Goal: Answer question/provide support: Answer question/provide support

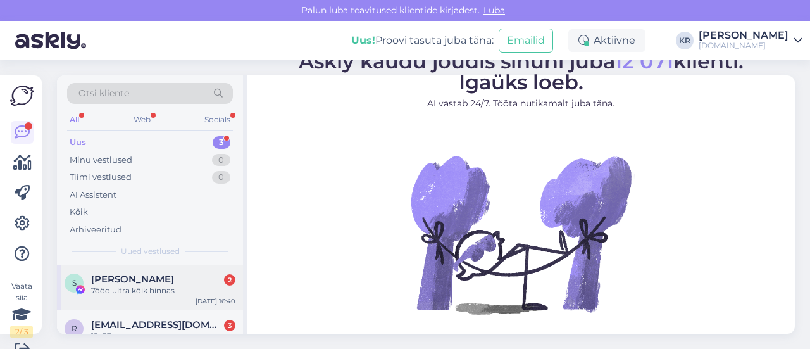
click at [186, 297] on div "S [PERSON_NAME] 2 7ööd ultra kõik hinnas [DATE] 16:40" at bounding box center [150, 287] width 186 height 46
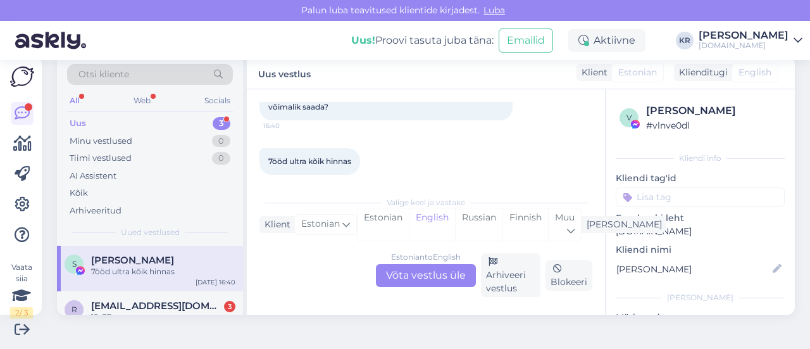
scroll to position [97, 0]
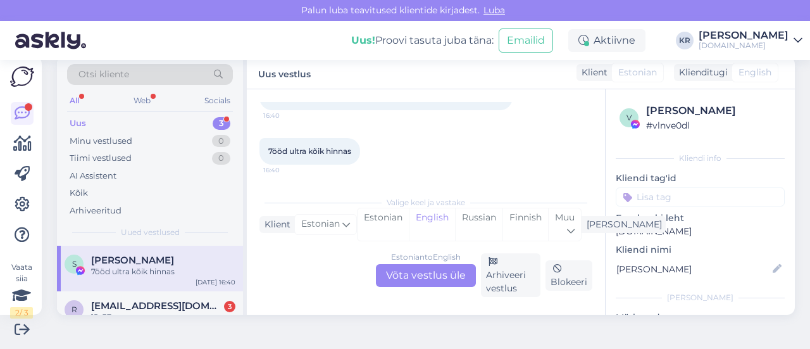
drag, startPoint x: 441, startPoint y: 275, endPoint x: 481, endPoint y: 245, distance: 49.9
click at [441, 274] on div "Estonian to English Võta vestlus üle" at bounding box center [426, 275] width 100 height 23
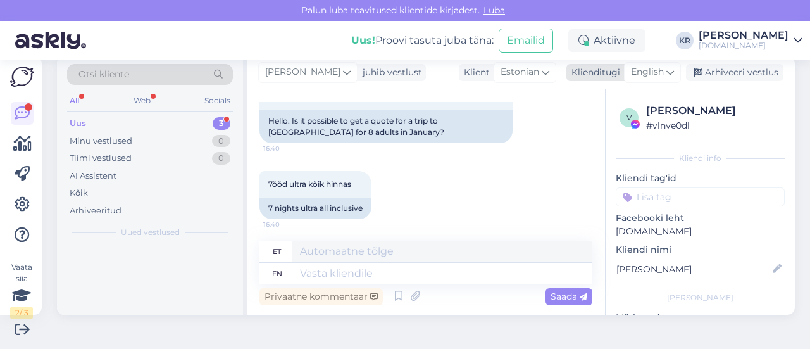
scroll to position [100, 0]
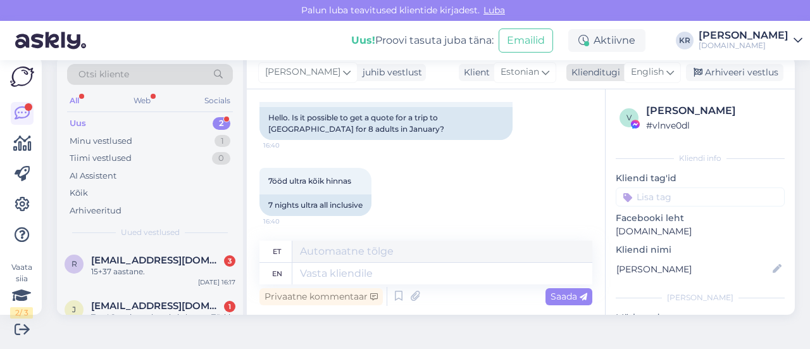
click at [666, 70] on icon at bounding box center [670, 72] width 8 height 14
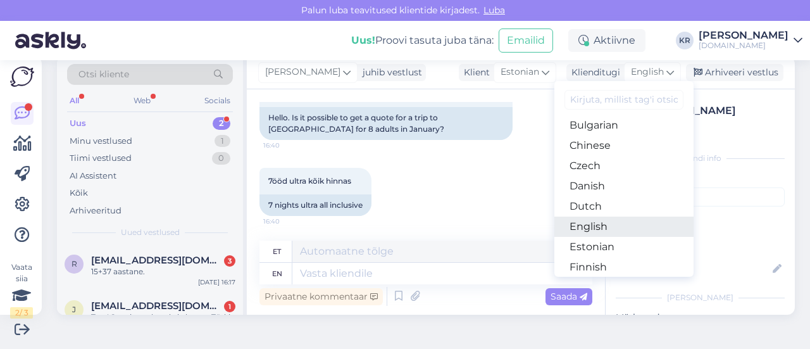
scroll to position [63, 0]
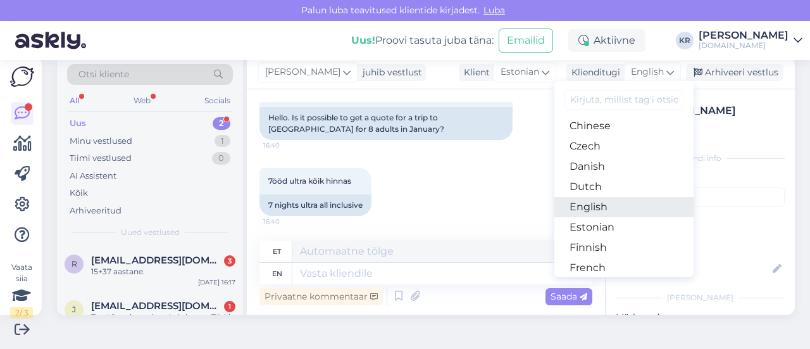
click at [598, 207] on link "English" at bounding box center [623, 207] width 139 height 20
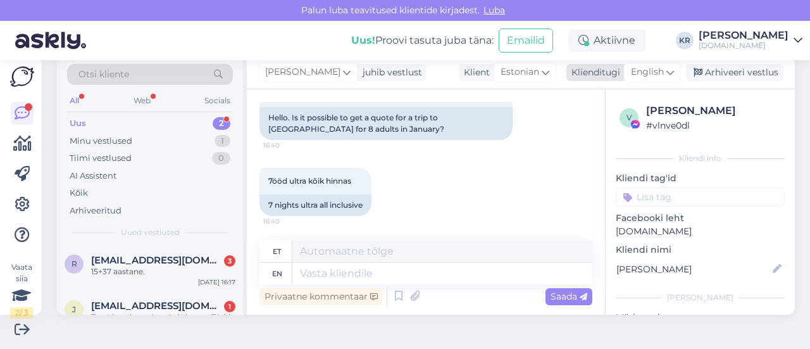
drag, startPoint x: 636, startPoint y: 75, endPoint x: 611, endPoint y: 232, distance: 158.3
click at [636, 75] on span "English" at bounding box center [647, 72] width 33 height 14
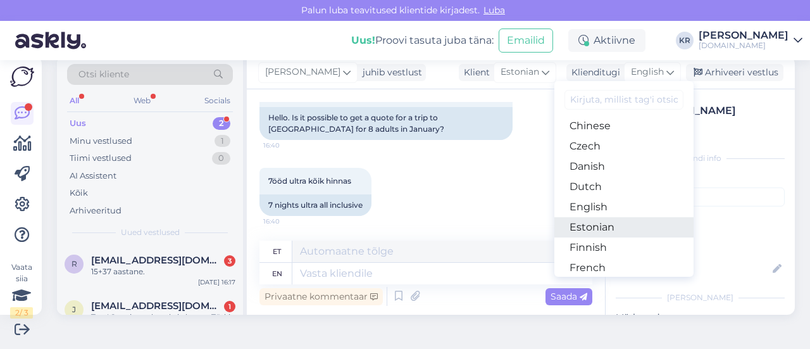
drag, startPoint x: 602, startPoint y: 230, endPoint x: 445, endPoint y: 245, distance: 157.7
click at [602, 229] on link "Estonian" at bounding box center [623, 227] width 139 height 20
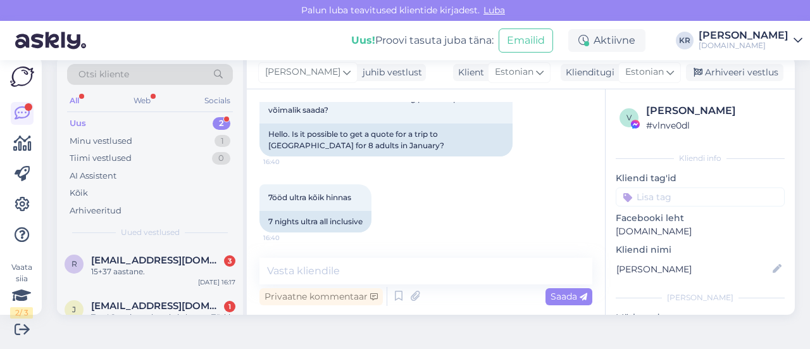
scroll to position [83, 0]
click at [370, 274] on textarea at bounding box center [425, 270] width 333 height 27
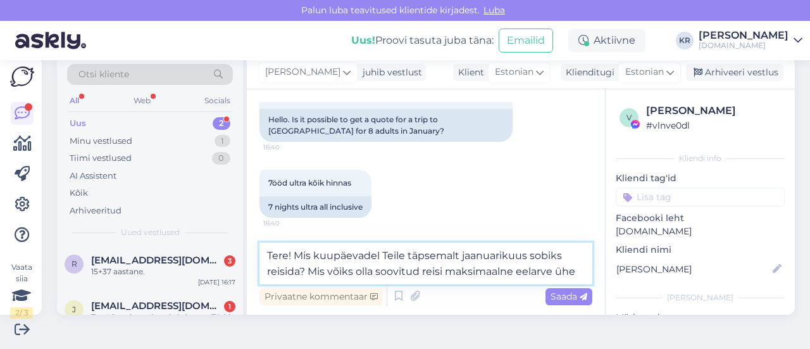
scroll to position [114, 0]
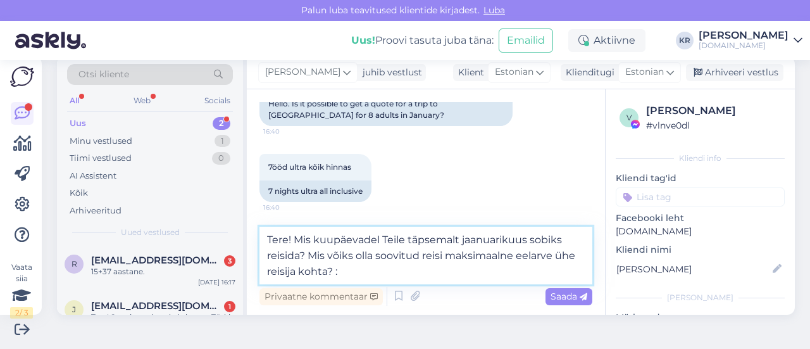
type textarea "Tere! Mis kuupäevadel Teile täpsemalt jaanuarikuus sobiks reisida? Mis võiks ol…"
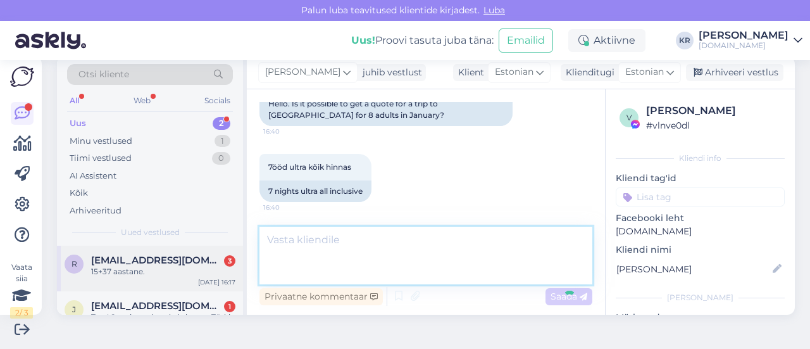
scroll to position [160, 0]
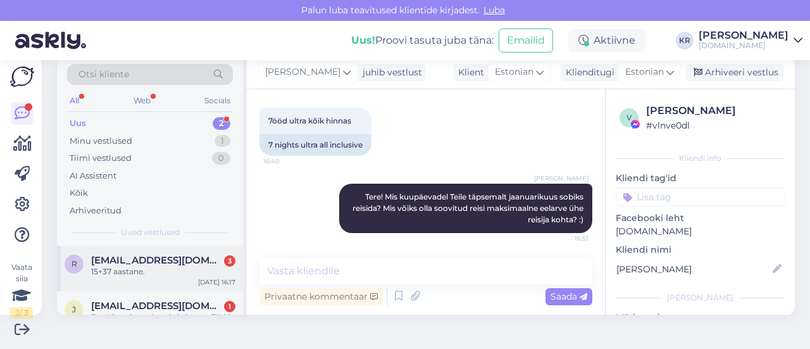
click at [175, 273] on div "15+37 aastane." at bounding box center [163, 271] width 144 height 11
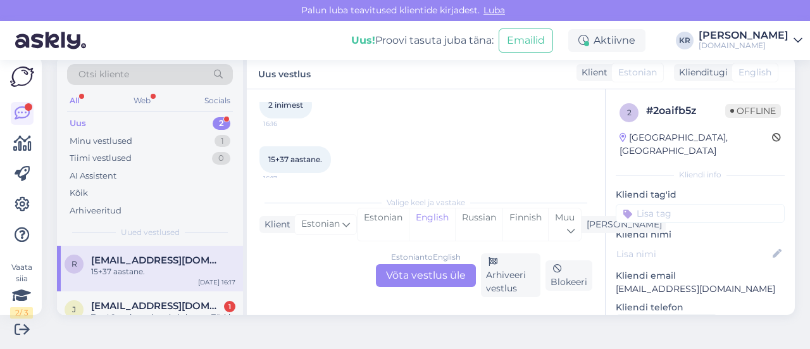
scroll to position [151, 0]
click at [428, 268] on div "Estonian to English Võta vestlus üle" at bounding box center [426, 275] width 100 height 23
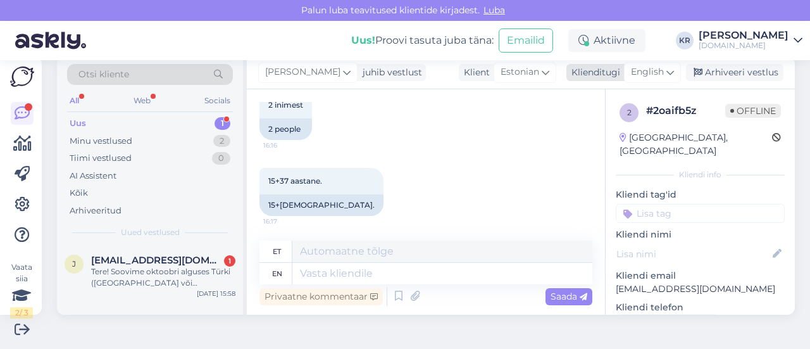
click at [644, 69] on span "English" at bounding box center [647, 72] width 33 height 14
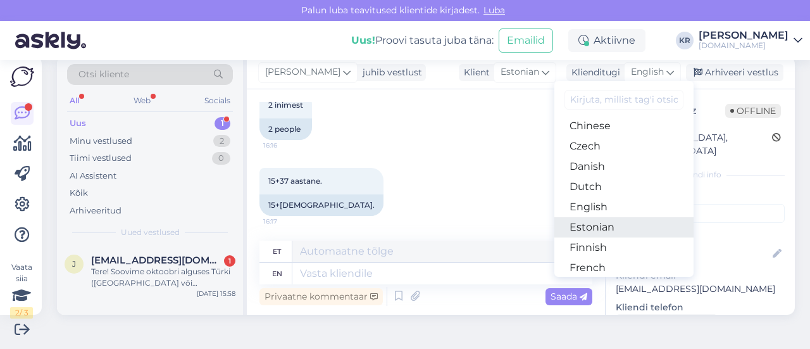
click at [593, 228] on link "Estonian" at bounding box center [623, 227] width 139 height 20
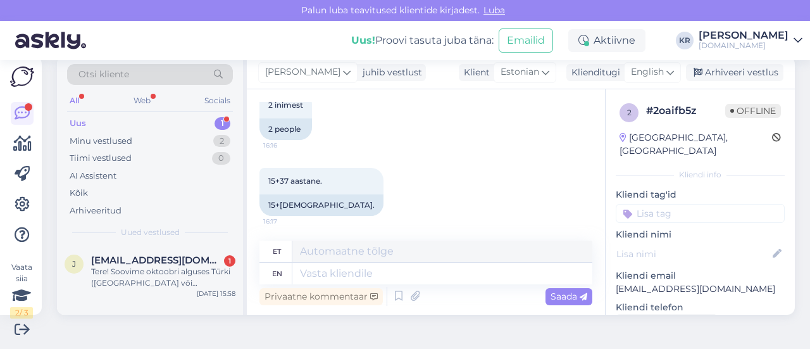
scroll to position [159, 0]
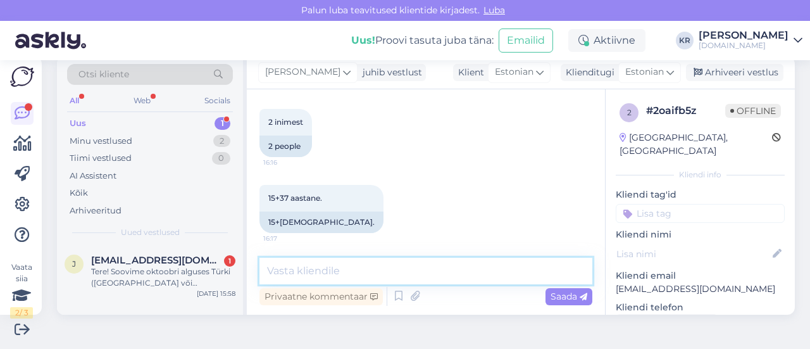
click at [371, 269] on textarea at bounding box center [425, 270] width 333 height 27
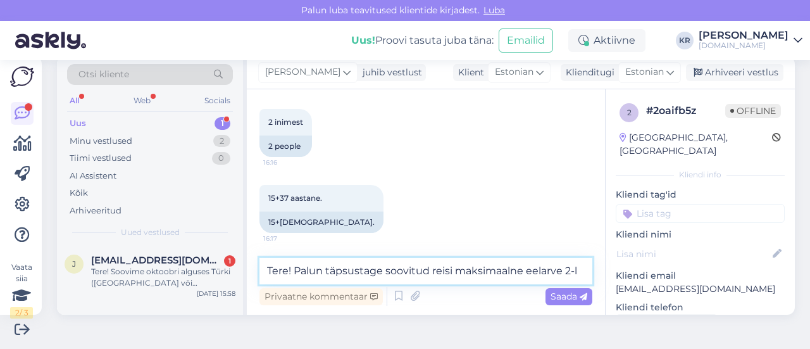
scroll to position [174, 0]
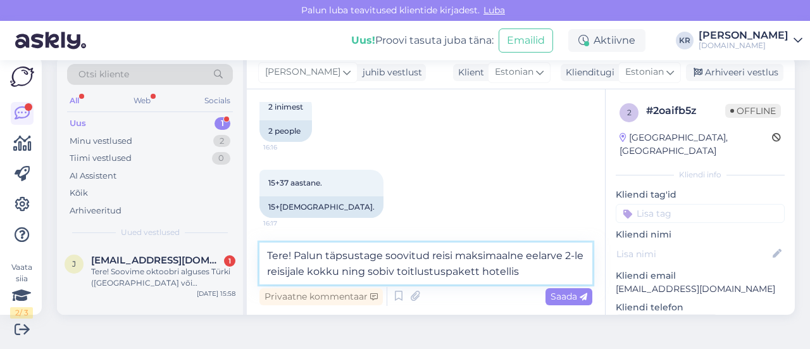
type textarea "Tere! Palun täpsustage soovitud reisi maksimaalne eelarve 2-le reisijale kokku …"
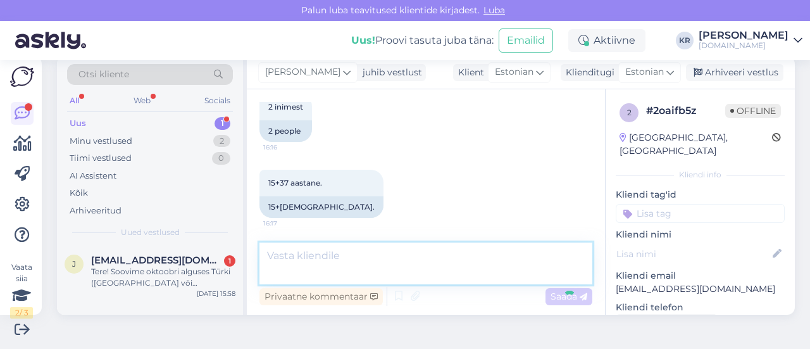
scroll to position [225, 0]
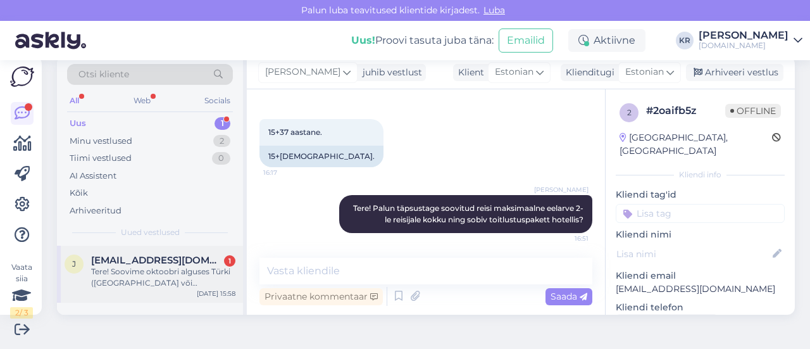
click at [182, 273] on div "Tere! Soovime oktoobri alguses Türki ([GEOGRAPHIC_DATA] või [GEOGRAPHIC_DATA] p…" at bounding box center [163, 277] width 144 height 23
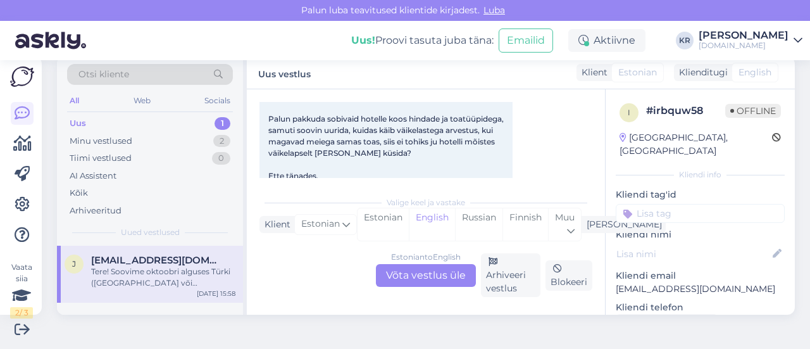
scroll to position [316, 0]
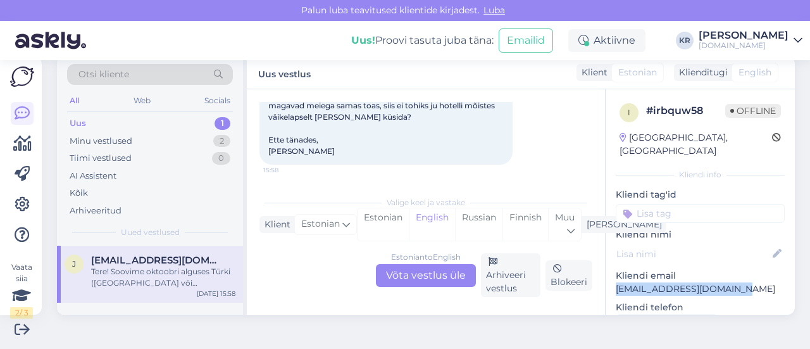
drag, startPoint x: 729, startPoint y: 276, endPoint x: 600, endPoint y: 275, distance: 129.1
copy p "[EMAIL_ADDRESS][DOMAIN_NAME]"
click at [171, 139] on div "Minu vestlused 2" at bounding box center [150, 141] width 166 height 18
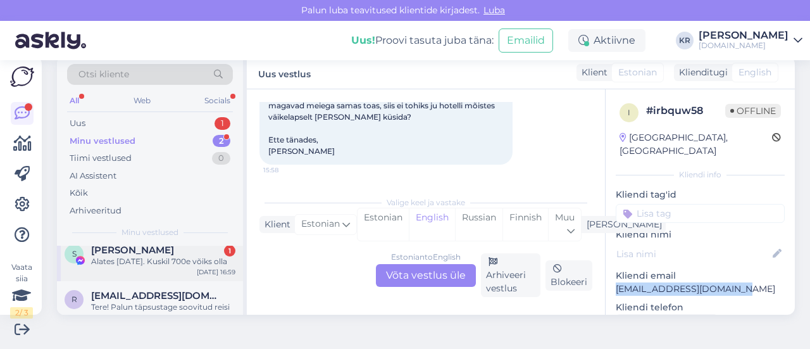
scroll to position [0, 0]
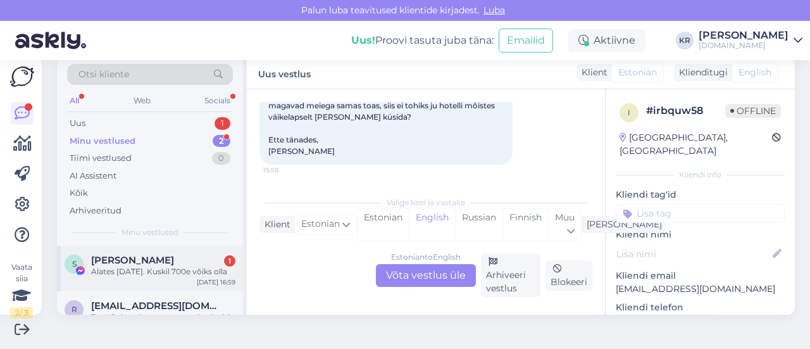
click at [175, 277] on div "Alates [DATE]. Kuskil 700e võiks olla" at bounding box center [163, 271] width 144 height 11
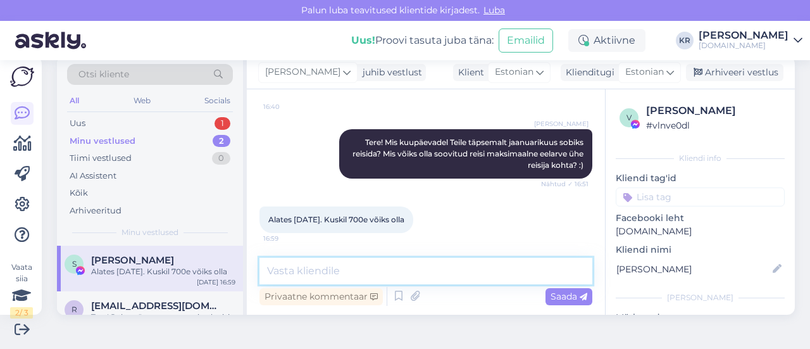
click at [414, 278] on textarea at bounding box center [425, 270] width 333 height 27
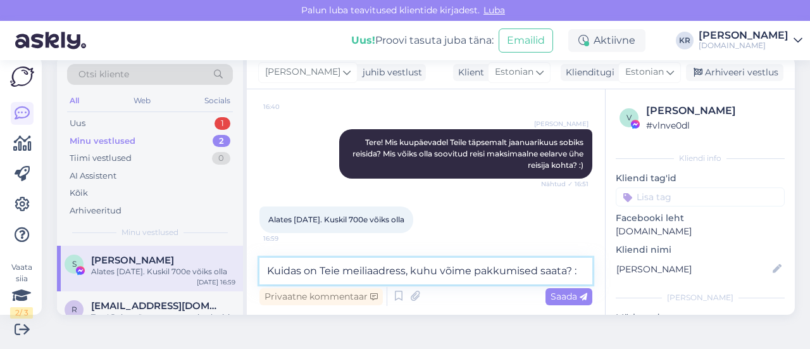
type textarea "Kuidas on Teie meiliaadress, kuhu võime pakkumised saata? :)"
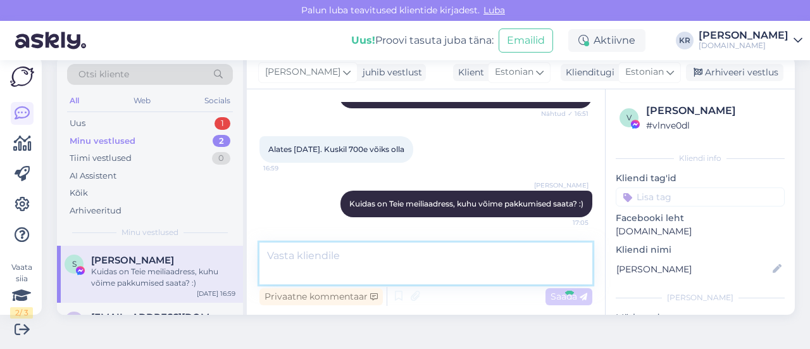
scroll to position [280, 0]
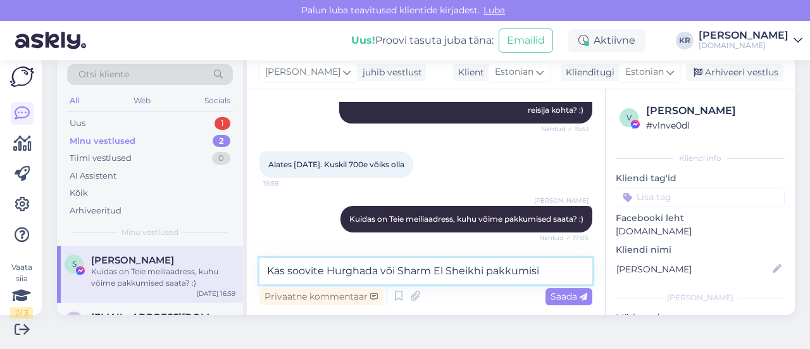
type textarea "Kas soovite Hurghada või Sharm El Sheikhi pakkumisi?"
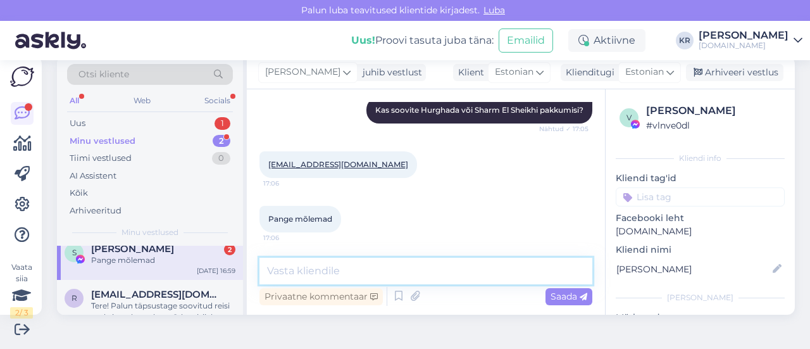
scroll to position [0, 0]
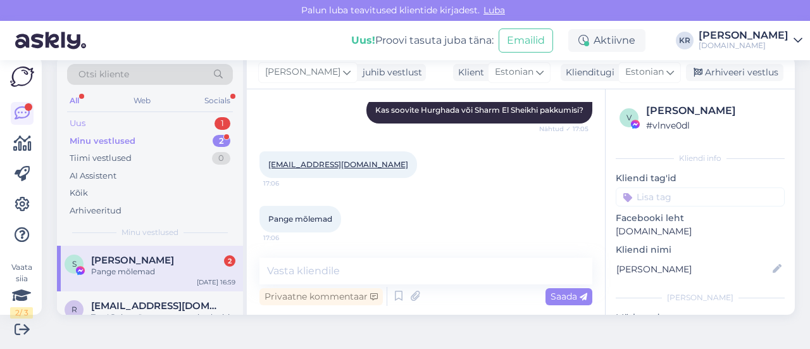
click at [164, 123] on div "Uus 1" at bounding box center [150, 124] width 166 height 18
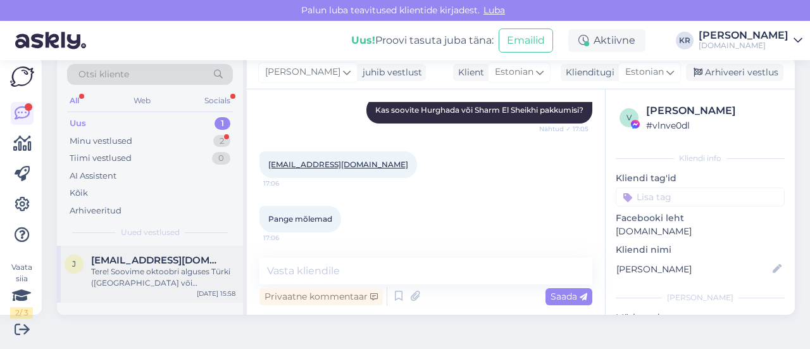
click at [197, 272] on div "Tere! Soovime oktoobri alguses Türki ([GEOGRAPHIC_DATA] või [GEOGRAPHIC_DATA] p…" at bounding box center [163, 277] width 144 height 23
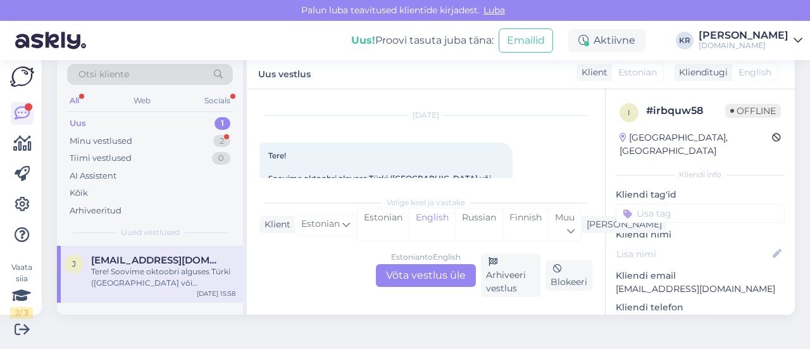
click at [440, 278] on div "Estonian to English Võta vestlus üle" at bounding box center [426, 275] width 100 height 23
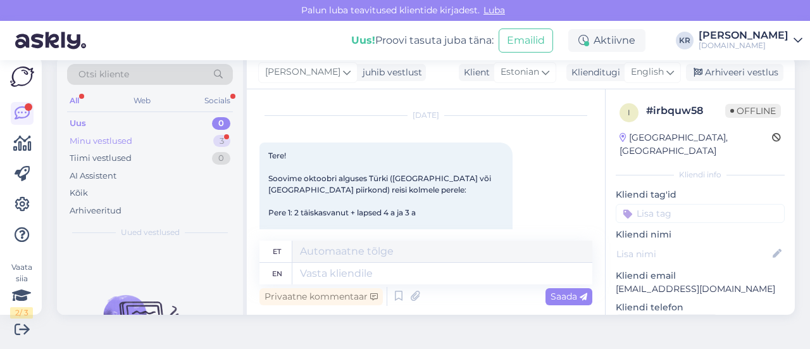
click at [123, 139] on div "Minu vestlused" at bounding box center [101, 141] width 63 height 13
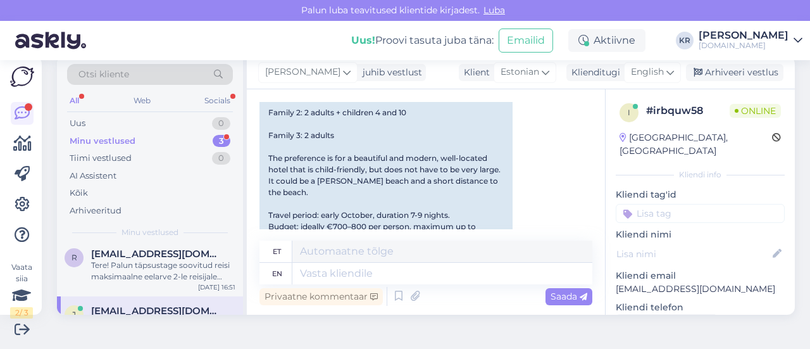
scroll to position [0, 0]
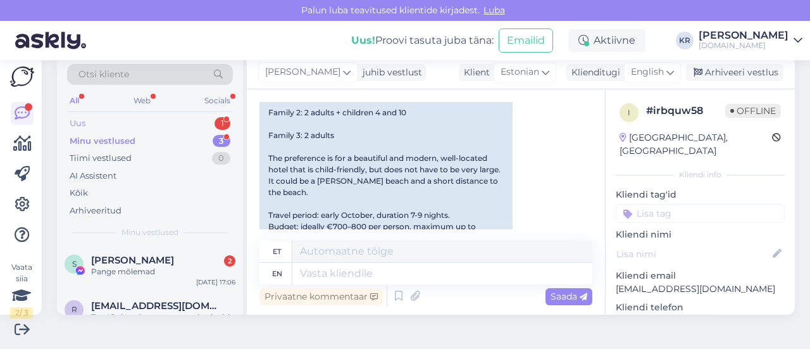
click at [159, 129] on div "Uus 1" at bounding box center [150, 124] width 166 height 18
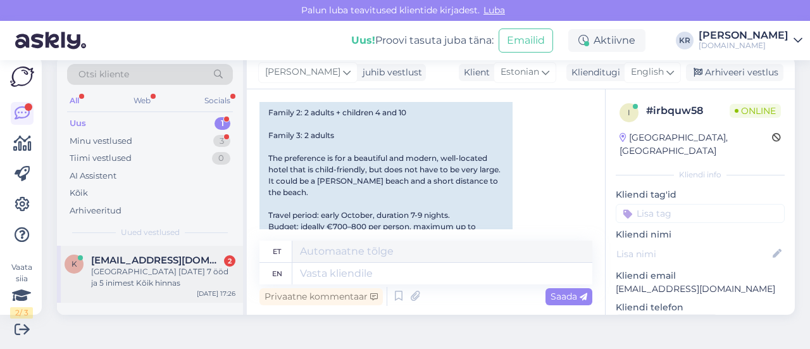
click at [186, 272] on div "[GEOGRAPHIC_DATA] [DATE] 7 ööd ja 5 inimest Kõik hinnas" at bounding box center [163, 277] width 144 height 23
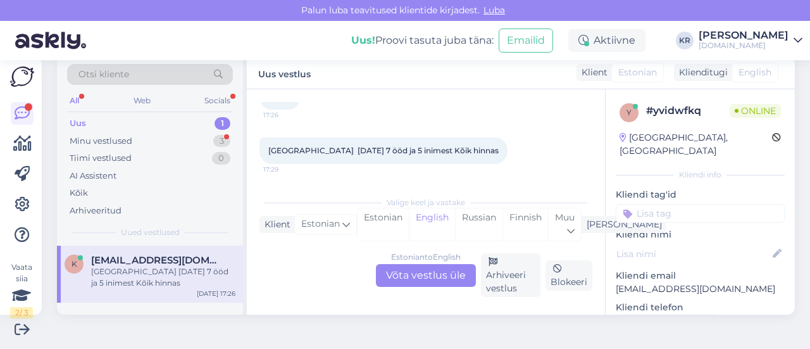
scroll to position [97, 0]
drag, startPoint x: 698, startPoint y: 275, endPoint x: 604, endPoint y: 272, distance: 94.3
copy p "[EMAIL_ADDRESS][DOMAIN_NAME]"
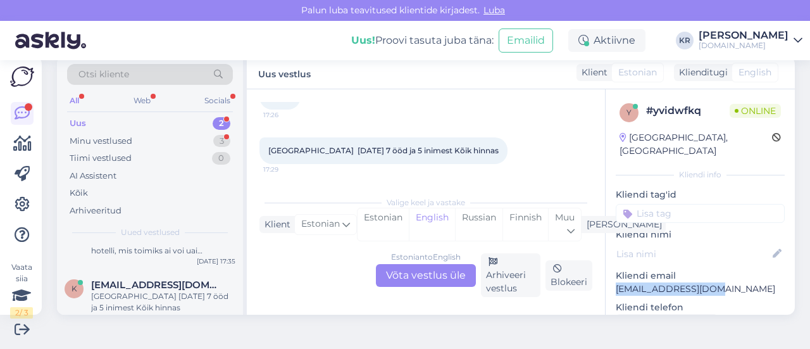
scroll to position [44, 0]
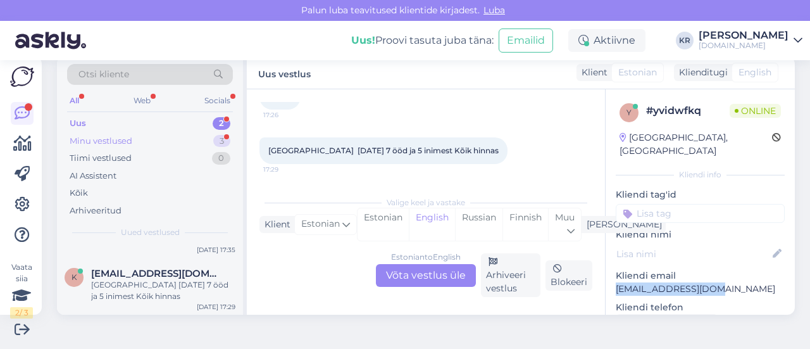
click at [132, 142] on div "Minu vestlused 3" at bounding box center [150, 141] width 166 height 18
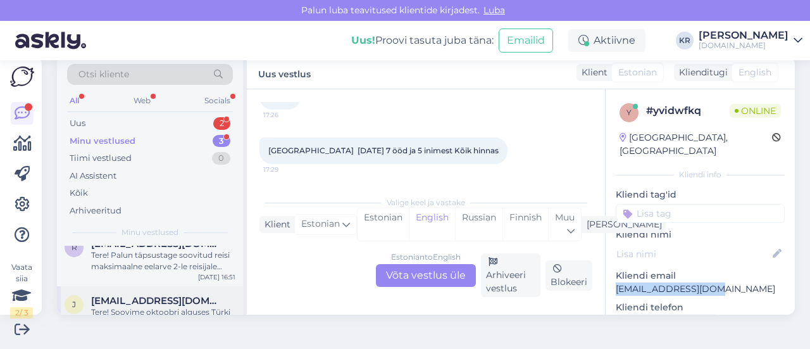
scroll to position [0, 0]
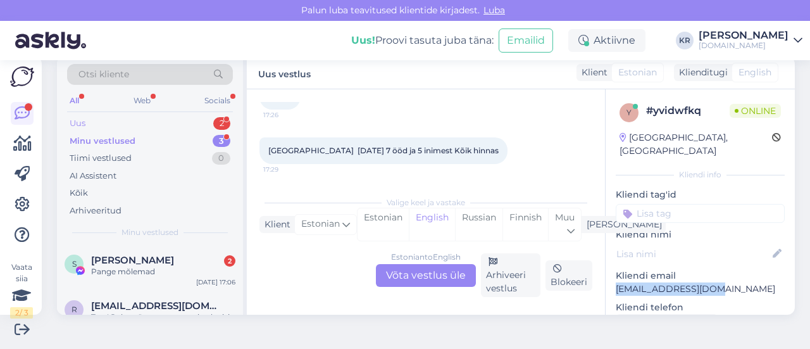
click at [118, 125] on div "Uus 2" at bounding box center [150, 124] width 166 height 18
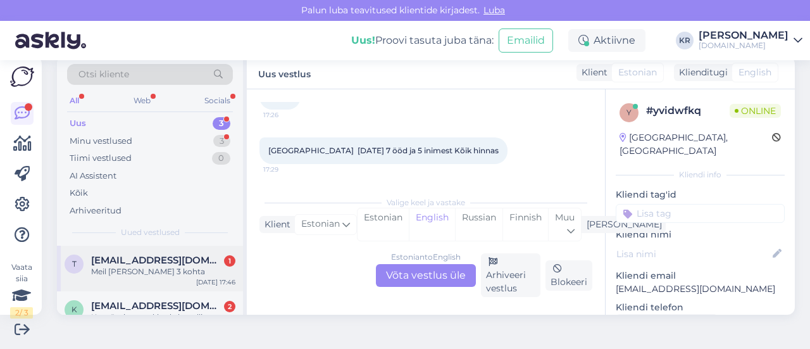
click at [189, 276] on div "Meil [PERSON_NAME] 3 kohta" at bounding box center [163, 271] width 144 height 11
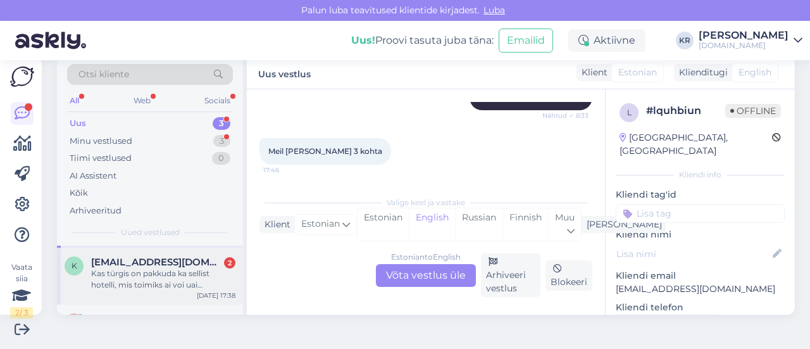
scroll to position [26, 0]
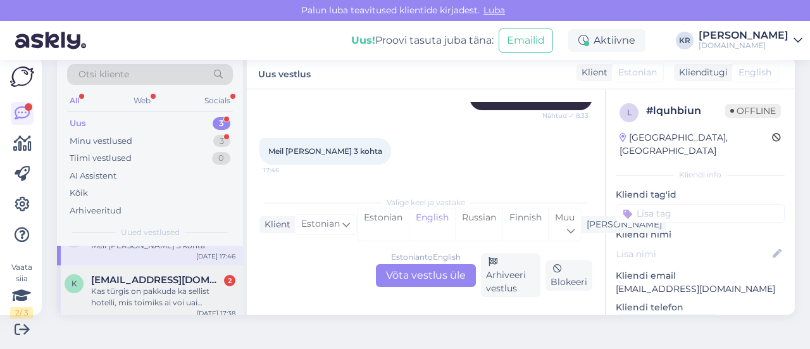
click at [168, 295] on div "Kas türgis on pakkuda ka sellist hotelli, mis toimiks ai voi uai kontseptsiooni…" at bounding box center [163, 296] width 144 height 23
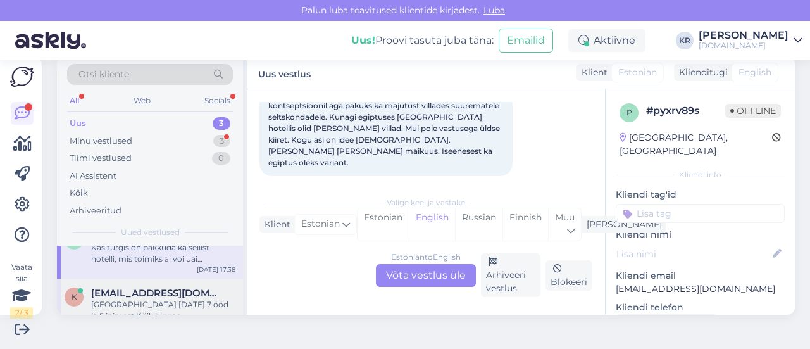
scroll to position [89, 0]
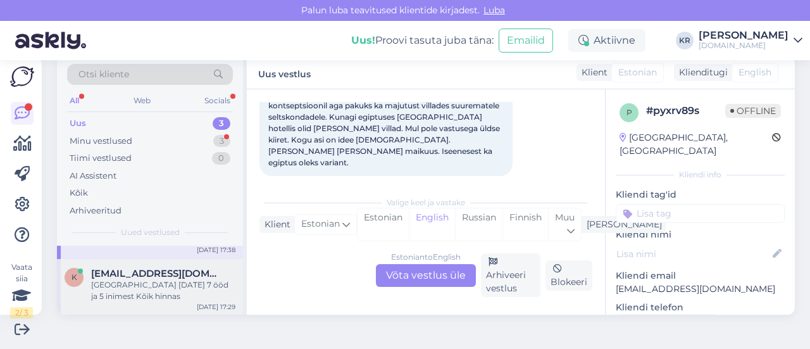
click at [166, 285] on div "[GEOGRAPHIC_DATA] [DATE] 7 ööd ja 5 inimest Kõik hinnas" at bounding box center [163, 290] width 144 height 23
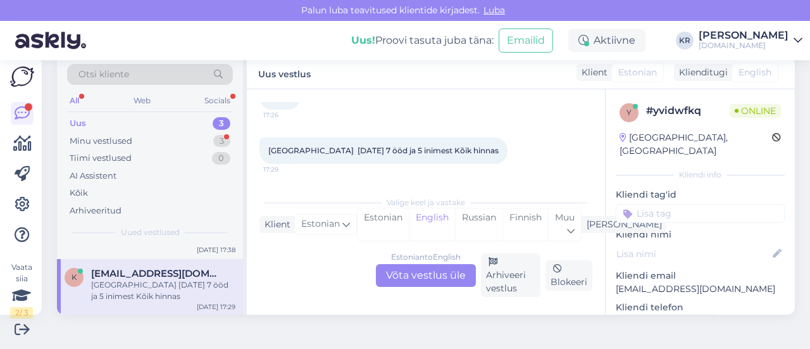
click at [443, 278] on div "Estonian to English Võta vestlus üle" at bounding box center [426, 275] width 100 height 23
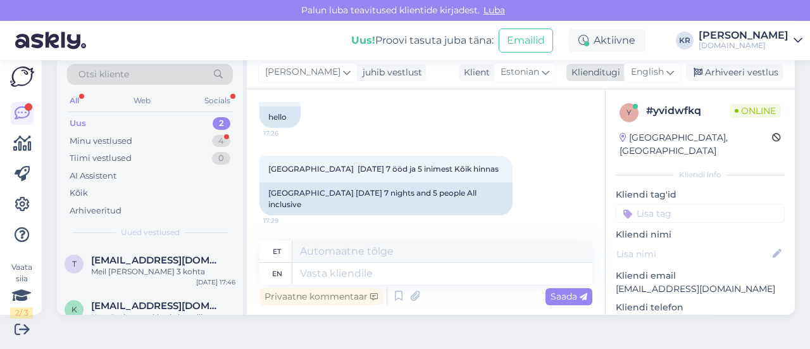
click at [666, 70] on icon at bounding box center [670, 72] width 8 height 14
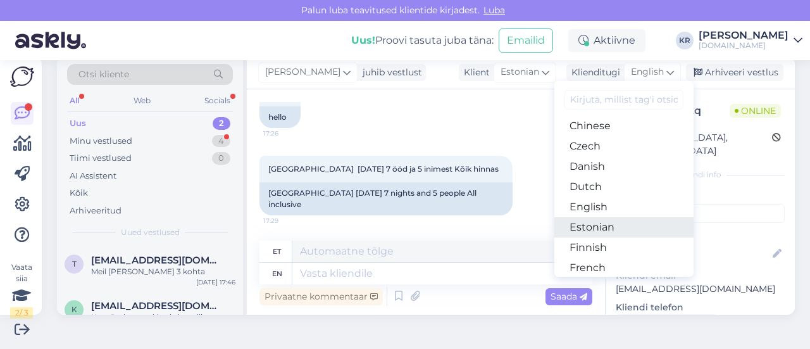
click at [588, 229] on link "Estonian" at bounding box center [623, 227] width 139 height 20
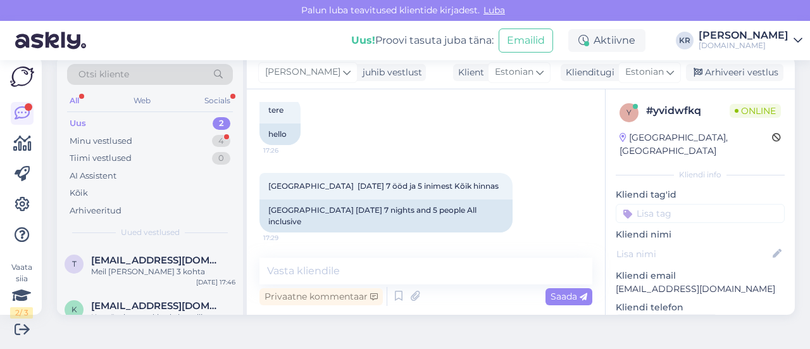
scroll to position [83, 0]
click at [377, 273] on textarea at bounding box center [425, 270] width 333 height 27
type textarea "Tere!"
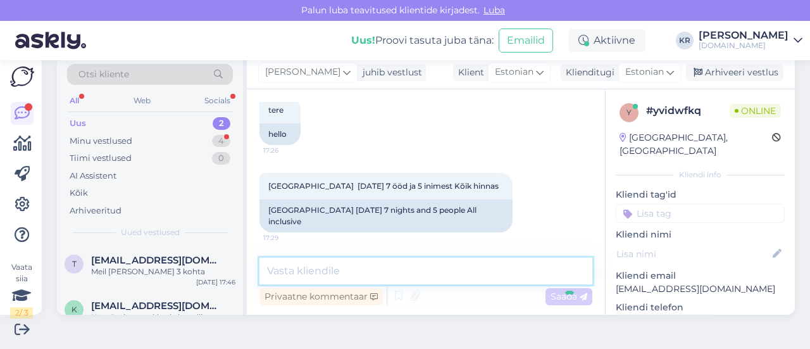
scroll to position [137, 0]
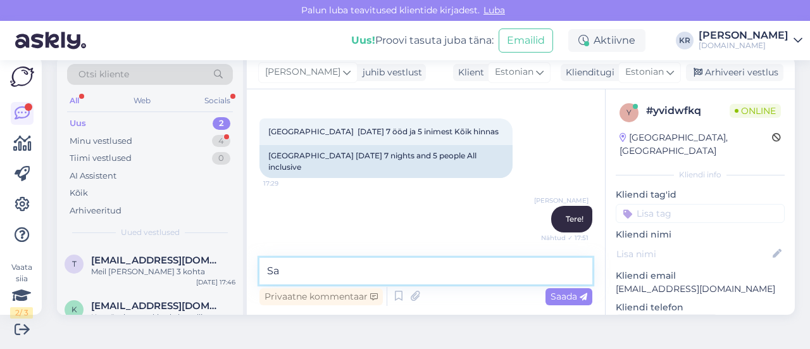
type textarea "S"
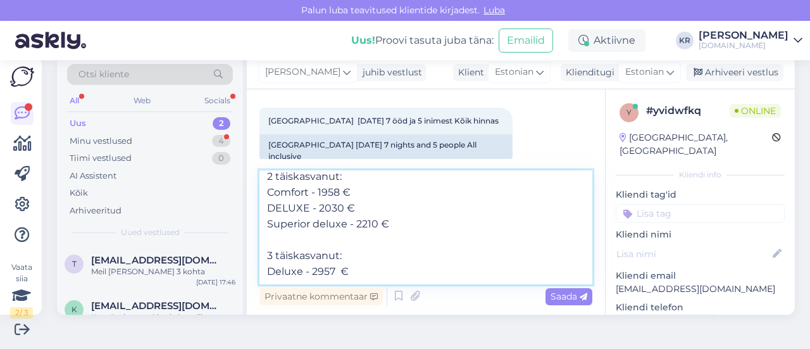
scroll to position [47, 0]
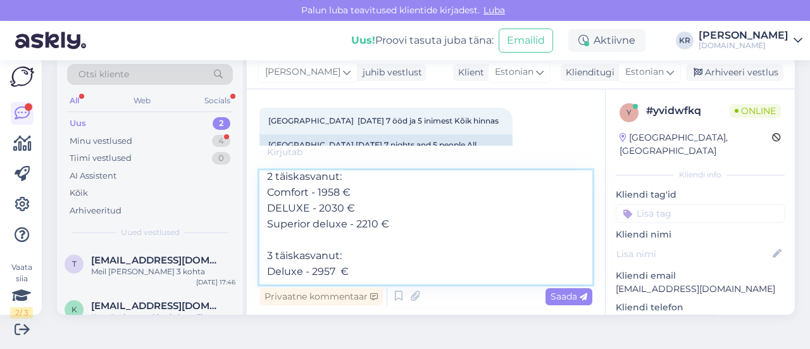
click at [325, 263] on textarea "Saadan soovitud hotelli hinnad: 2 täiskasvanut: Comfort - 1958 € DELUXE - 2030 …" at bounding box center [425, 227] width 333 height 114
click at [304, 278] on textarea "Saadan soovitud hotelli hinnad: 2 täiskasvanut: Comfort - 1958 € DELUXE - 2030 …" at bounding box center [425, 227] width 333 height 114
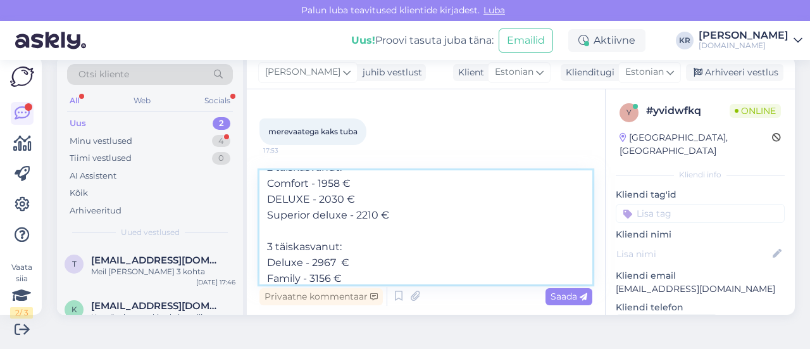
click at [330, 280] on textarea "Saadan soovitud hotelli hinnad: 2 täiskasvanut: Comfort - 1958 € DELUXE - 2030 …" at bounding box center [425, 227] width 333 height 114
type textarea "Saadan soovitud hotelli hinnad: 2 täiskasvanut: Comfort - 1958 € DELUXE - 2030 …"
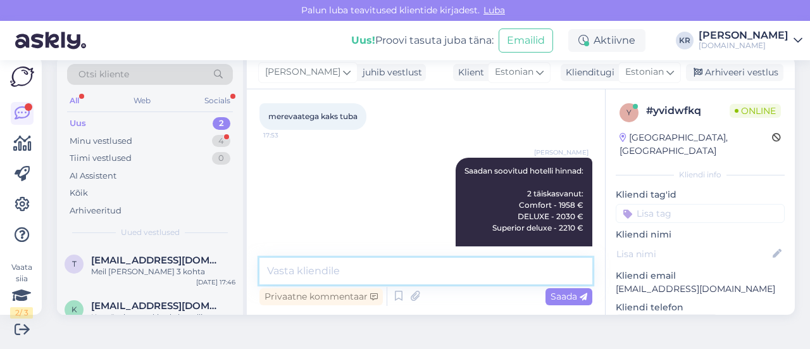
scroll to position [349, 0]
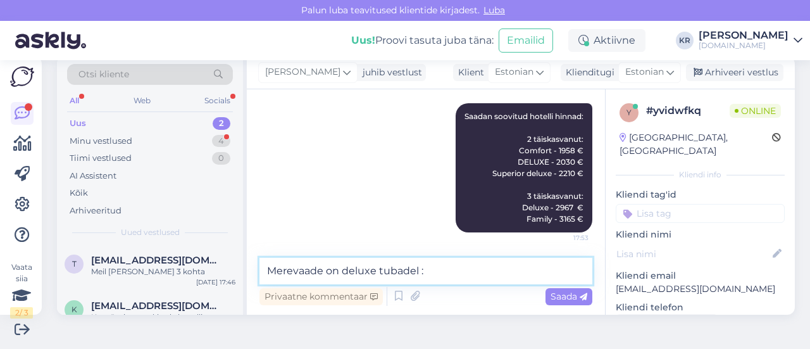
type textarea "Merevaade on deluxe tubadel :)"
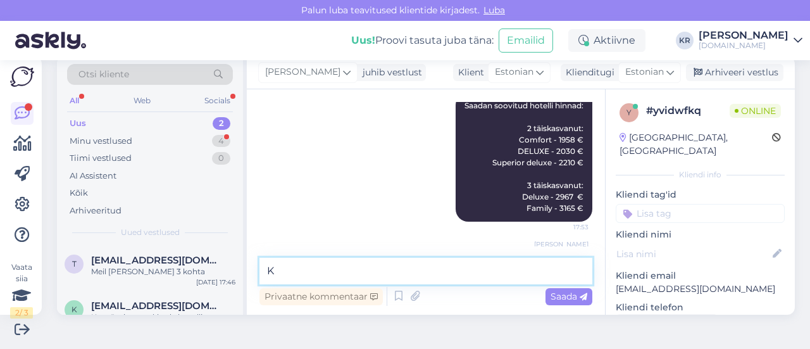
scroll to position [403, 0]
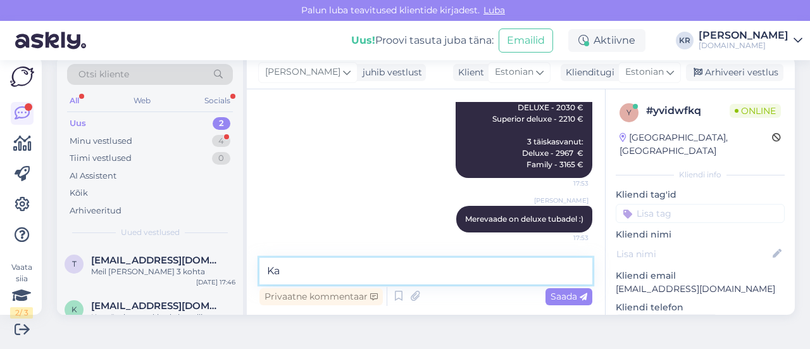
type textarea "K"
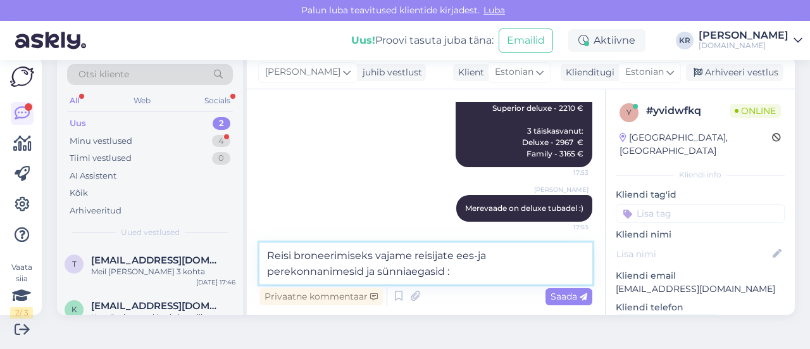
type textarea "Reisi broneerimiseks vajame reisijate ees-ja perekonnanimesid ja sünniaegasid :)"
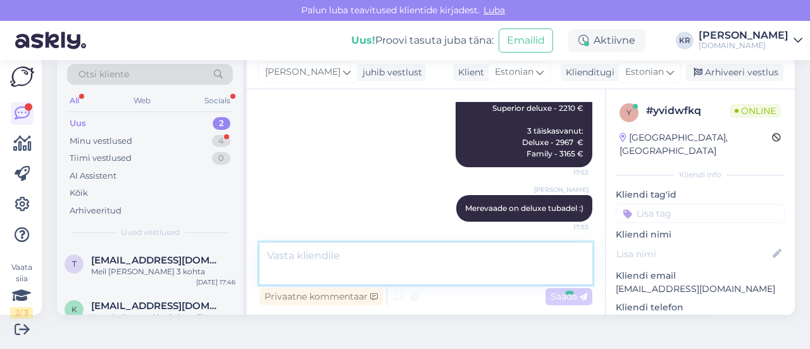
scroll to position [469, 0]
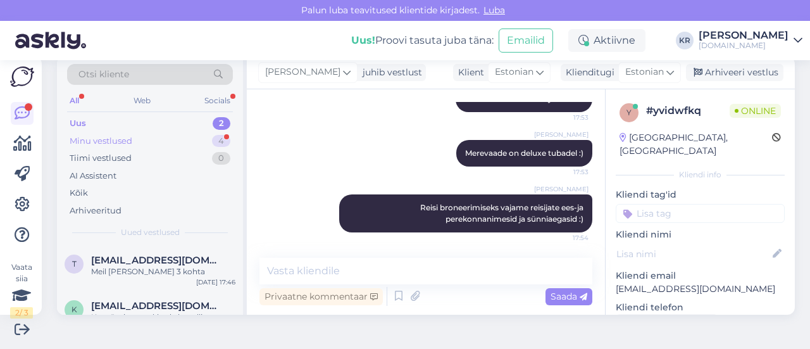
click at [173, 144] on div "Minu vestlused 4" at bounding box center [150, 141] width 166 height 18
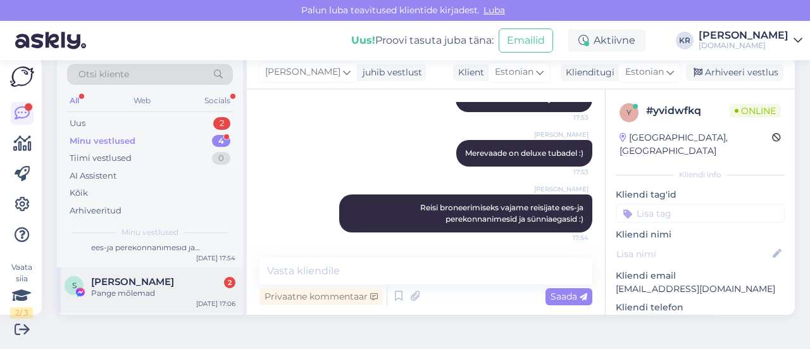
scroll to position [63, 0]
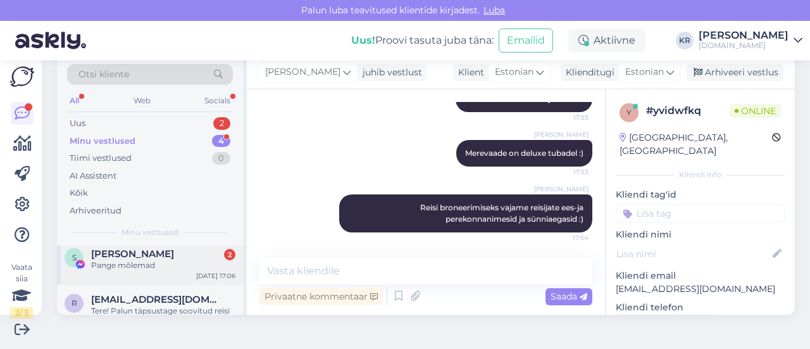
click at [161, 268] on div "Pange mõlemad" at bounding box center [163, 264] width 144 height 11
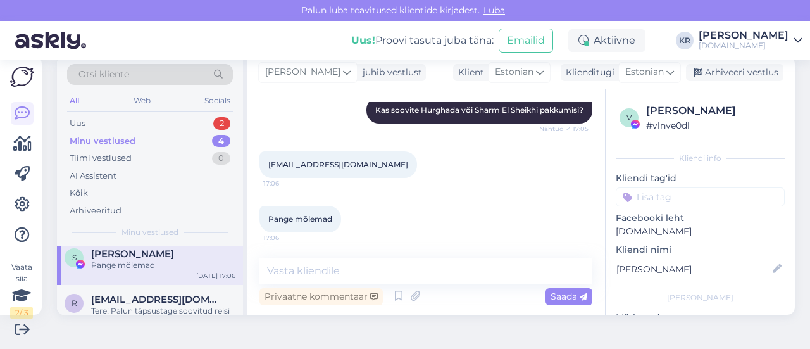
scroll to position [443, 0]
click at [326, 271] on textarea at bounding box center [425, 270] width 333 height 27
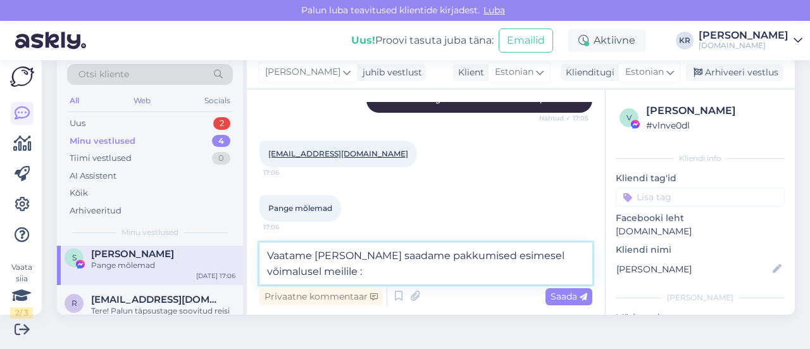
type textarea "Vaatame [PERSON_NAME] saadame pakkumised esimesel võimalusel meilile :)"
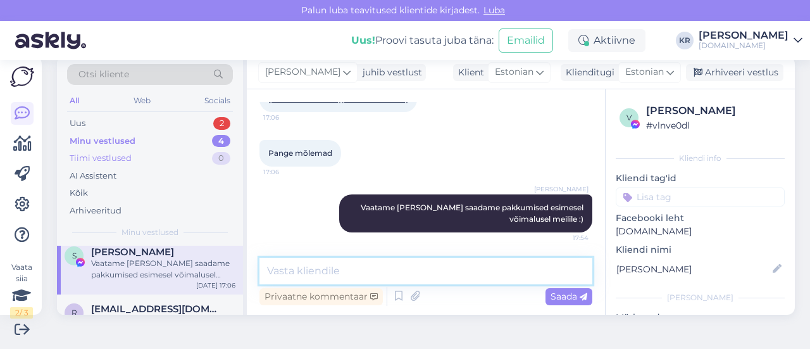
scroll to position [0, 0]
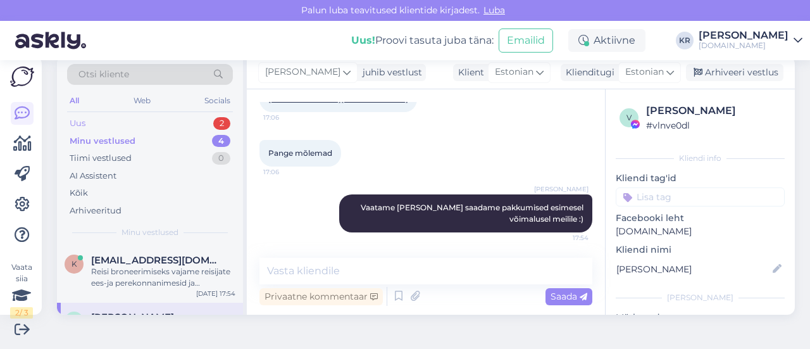
click at [141, 122] on div "Uus 2" at bounding box center [150, 124] width 166 height 18
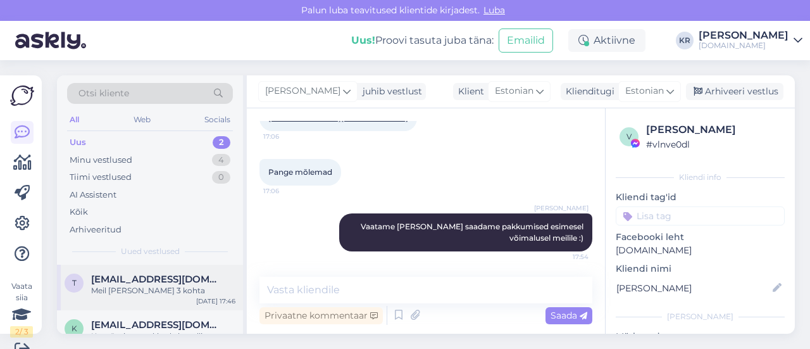
click at [154, 285] on div "Meil [PERSON_NAME] 3 kohta" at bounding box center [163, 290] width 144 height 11
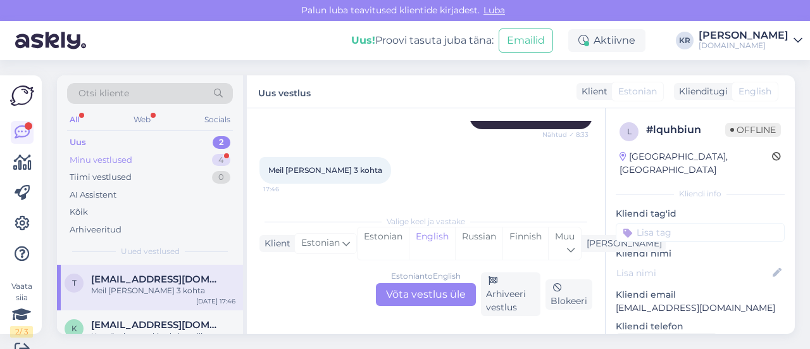
click at [151, 164] on div "Minu vestlused 4" at bounding box center [150, 160] width 166 height 18
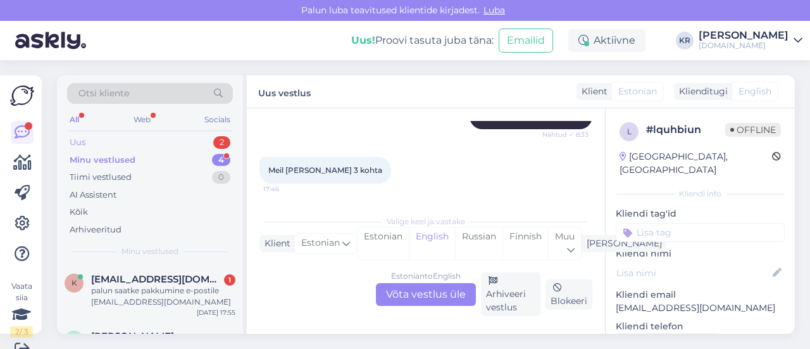
click at [129, 137] on div "Uus 2" at bounding box center [150, 142] width 166 height 18
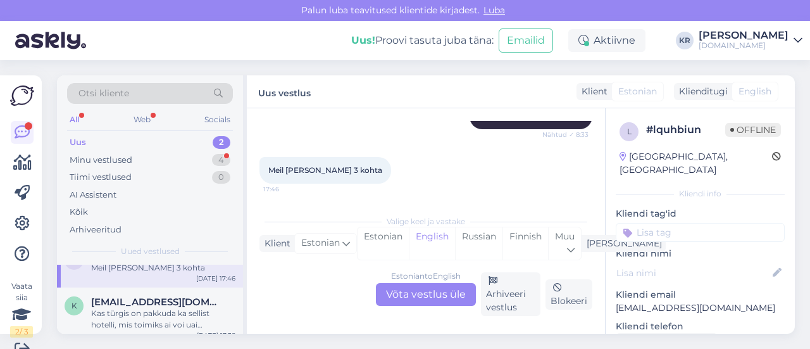
scroll to position [32, 0]
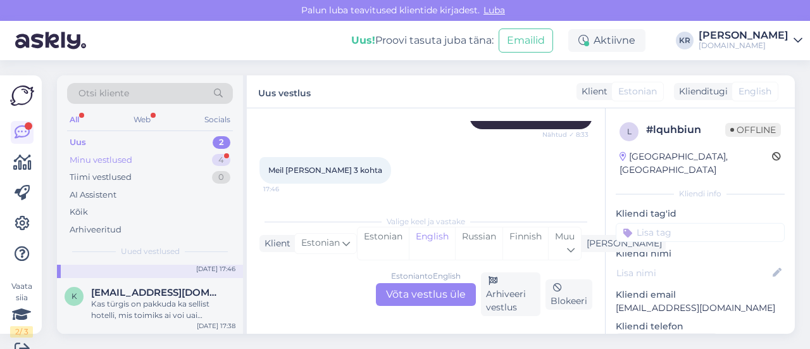
click at [142, 153] on div "Minu vestlused 4" at bounding box center [150, 160] width 166 height 18
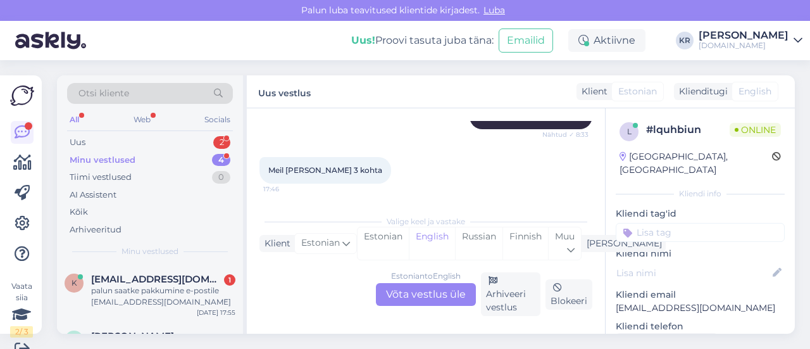
scroll to position [19, 0]
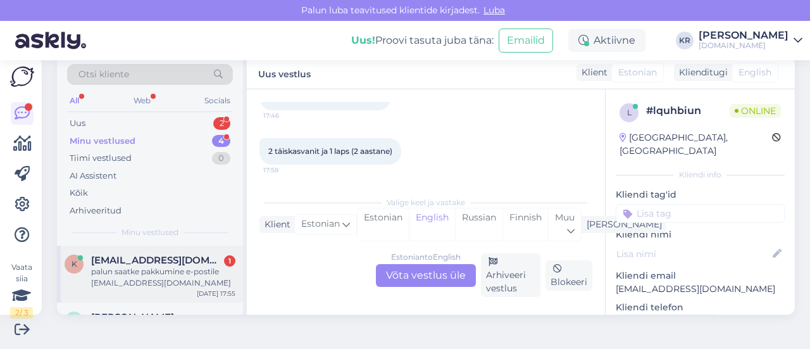
click at [219, 276] on div "palun saatke pakkumine e-postile [EMAIL_ADDRESS][DOMAIN_NAME]" at bounding box center [163, 277] width 144 height 23
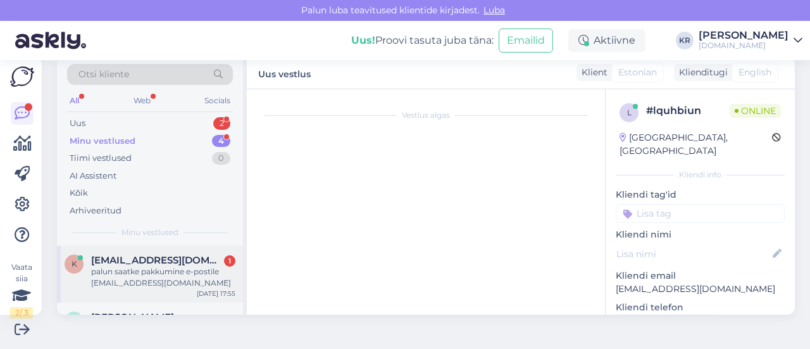
scroll to position [523, 0]
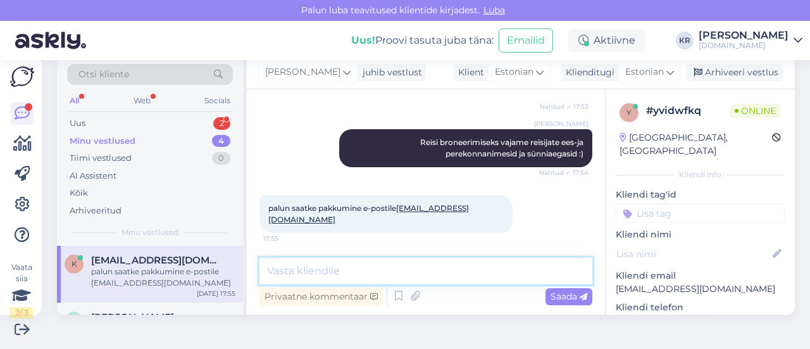
click at [348, 269] on textarea at bounding box center [425, 270] width 333 height 27
type textarea "Saadan kohe pakkumise meilile :)"
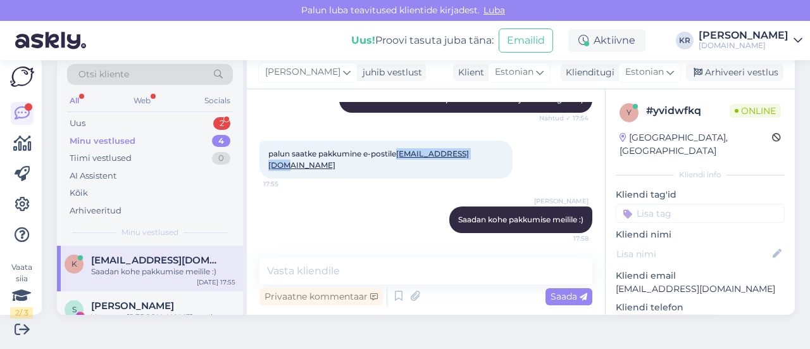
drag, startPoint x: 484, startPoint y: 164, endPoint x: 402, endPoint y: 164, distance: 81.6
click at [402, 164] on div "palun saatke pakkumine e-postile [EMAIL_ADDRESS][DOMAIN_NAME] 17:55" at bounding box center [385, 159] width 253 height 38
copy link "[EMAIL_ADDRESS][DOMAIN_NAME]"
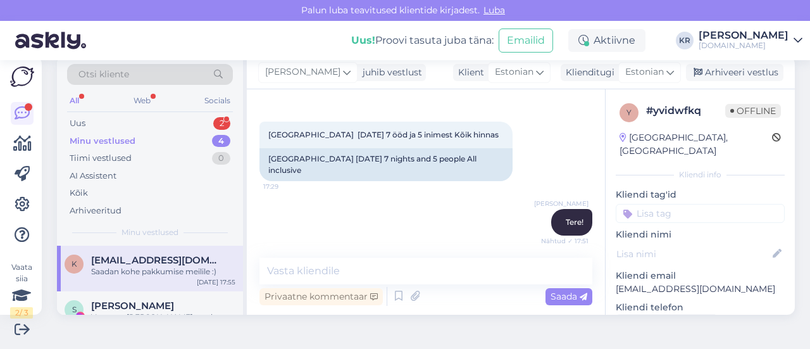
scroll to position [71, 0]
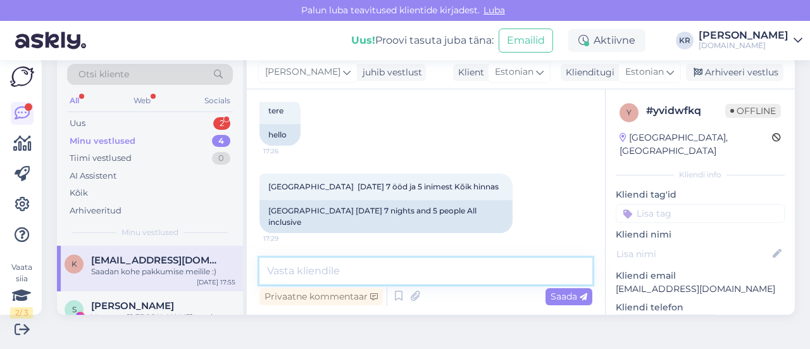
click at [361, 273] on textarea at bounding box center [425, 270] width 333 height 27
type textarea "Pakkumine on saadetud :)"
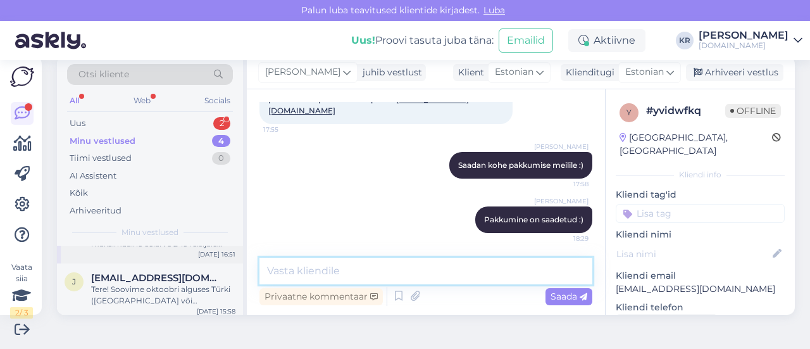
scroll to position [146, 0]
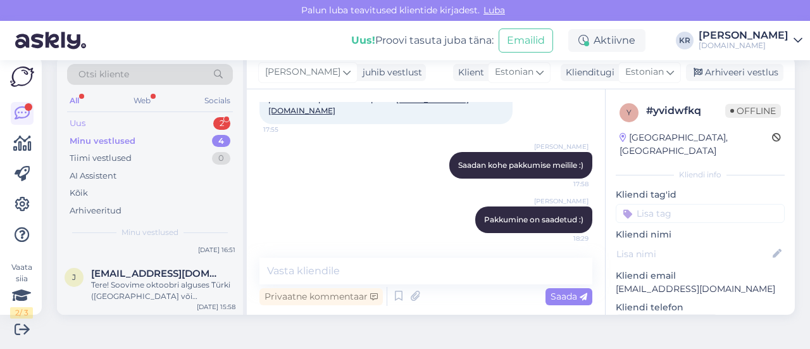
click at [140, 123] on div "Uus 2" at bounding box center [150, 124] width 166 height 18
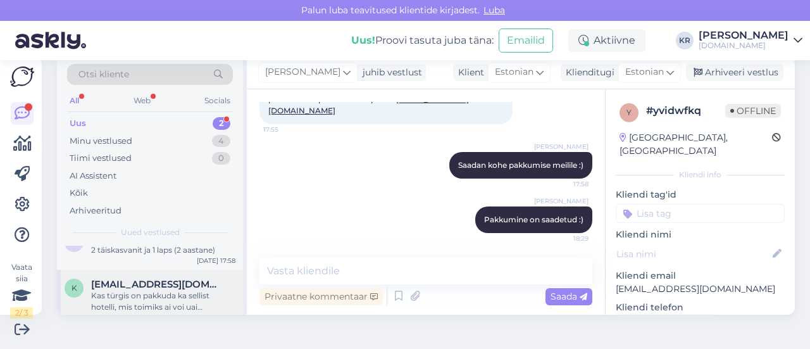
scroll to position [32, 0]
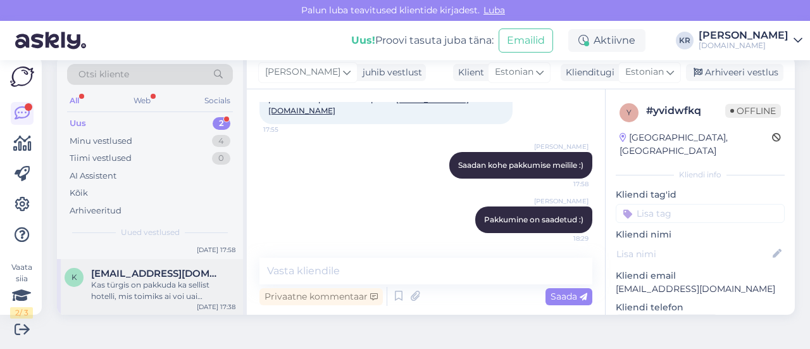
click at [191, 288] on div "Kas türgis on pakkuda ka sellist hotelli, mis toimiks ai voi uai kontseptsiooni…" at bounding box center [163, 290] width 144 height 23
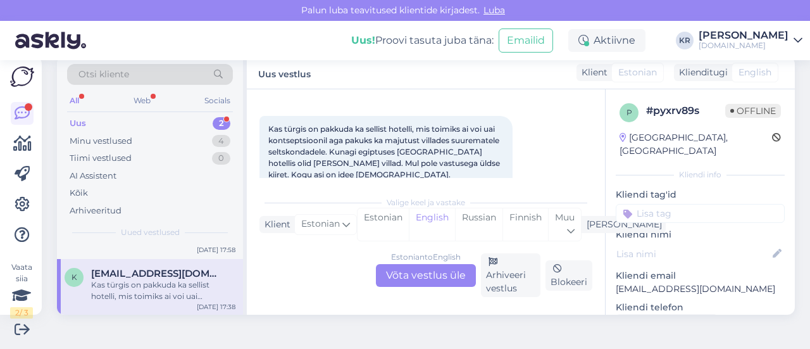
scroll to position [0, 0]
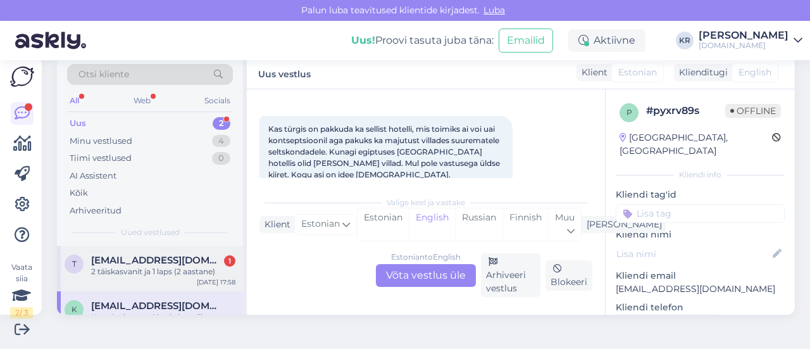
click at [189, 276] on div "2 täiskasvanit ja 1 laps (2 aastane)" at bounding box center [163, 271] width 144 height 11
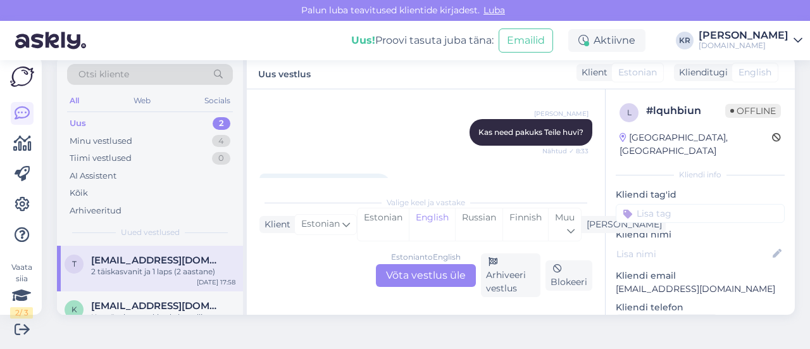
scroll to position [287, 0]
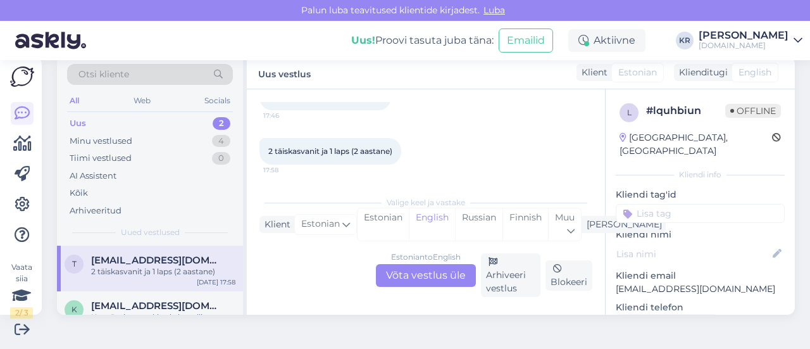
click at [411, 275] on div "Estonian to English Võta vestlus üle" at bounding box center [426, 275] width 100 height 23
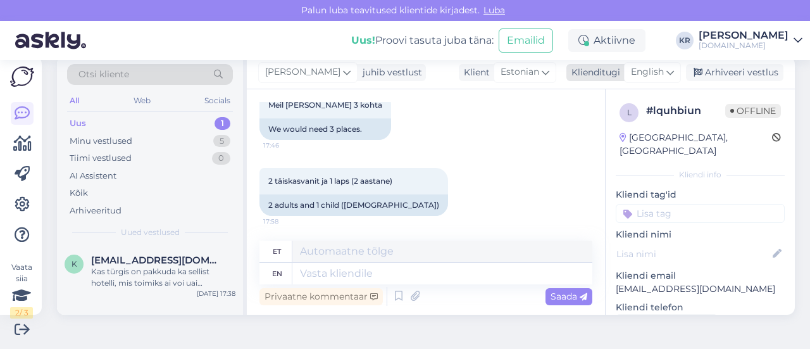
click at [666, 68] on icon at bounding box center [670, 72] width 8 height 14
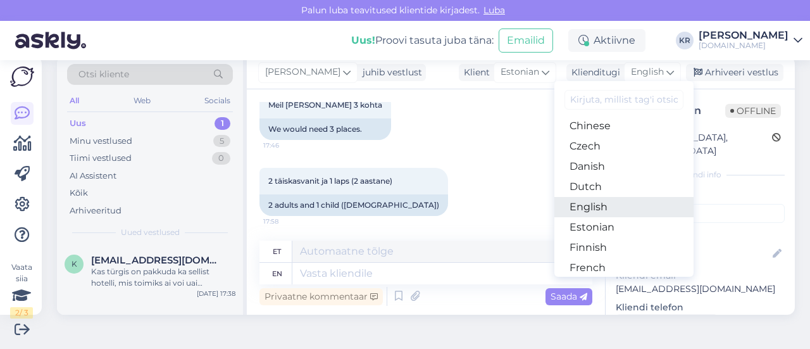
click at [593, 207] on link "English" at bounding box center [623, 207] width 139 height 20
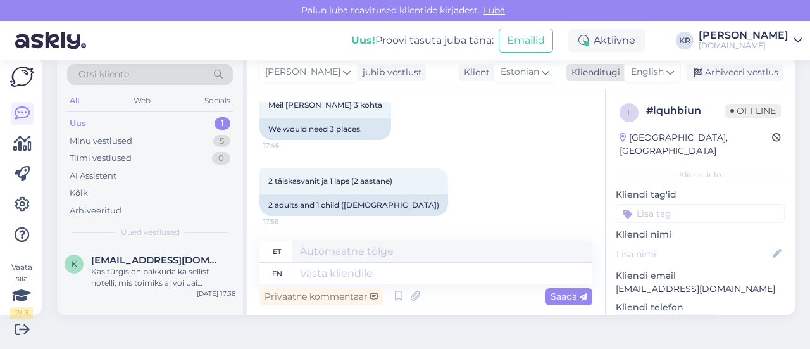
click at [645, 70] on span "English" at bounding box center [647, 72] width 33 height 14
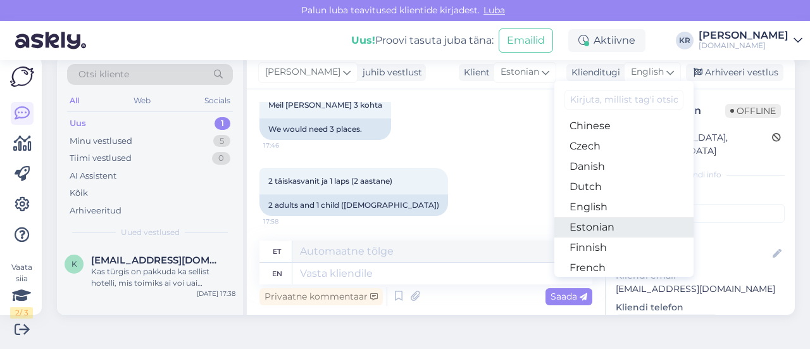
click at [606, 226] on link "Estonian" at bounding box center [623, 227] width 139 height 20
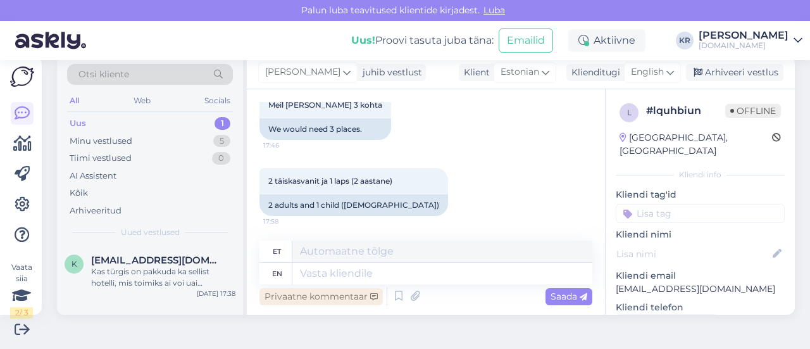
scroll to position [283, 0]
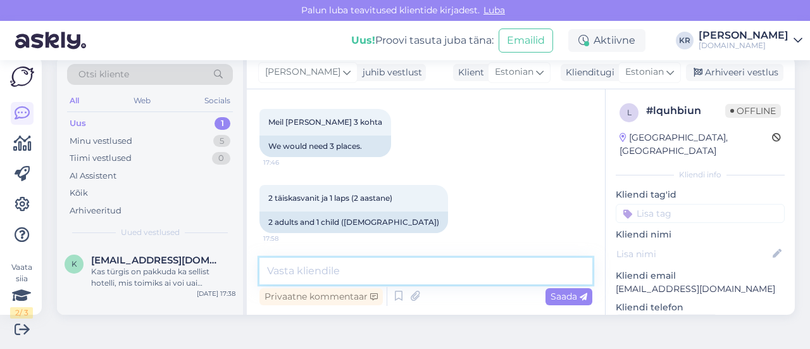
click at [369, 268] on textarea at bounding box center [425, 270] width 333 height 27
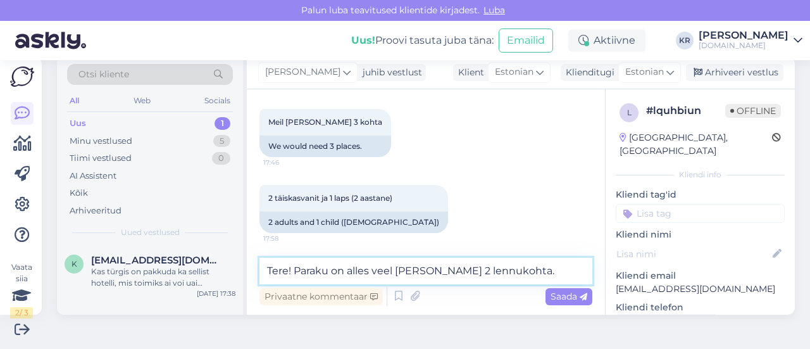
click at [349, 268] on textarea "Tere! Paraku on alles veel [PERSON_NAME] 2 lennukohta." at bounding box center [425, 270] width 333 height 27
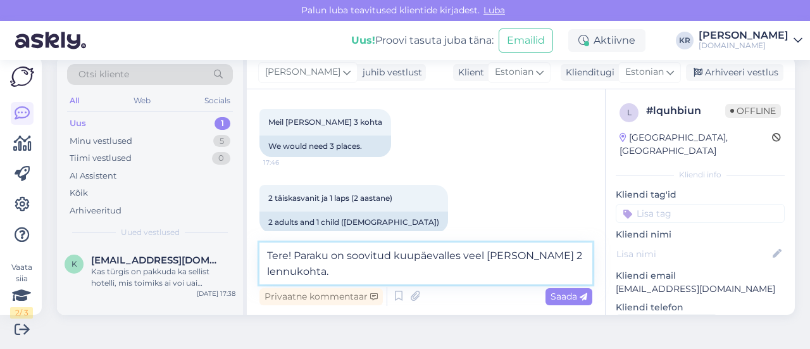
scroll to position [298, 0]
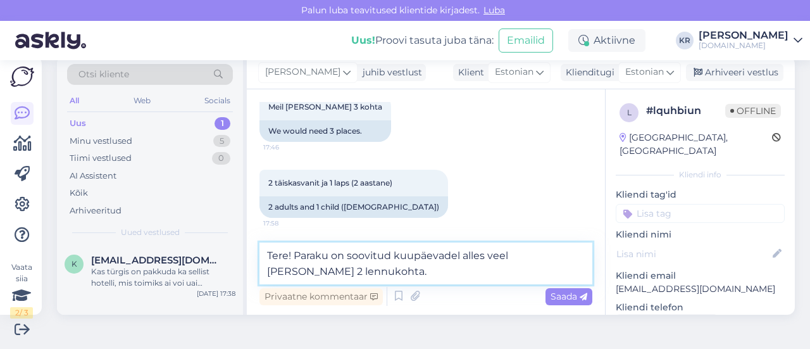
click at [342, 270] on textarea "Tere! Paraku on soovitud kuupäevadel alles veel [PERSON_NAME] 2 lennukohta." at bounding box center [425, 263] width 333 height 42
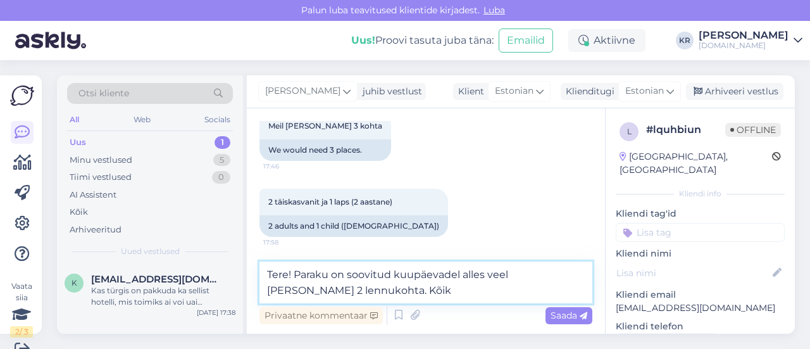
click at [372, 288] on textarea "Tere! Paraku on soovitud kuupäevadel alles veel [PERSON_NAME] 2 lennukohta. Kõik" at bounding box center [425, 282] width 333 height 42
type textarea "Tere! Paraku on soovitud kuupäevadel alles veel [PERSON_NAME] 2 lennukohta."
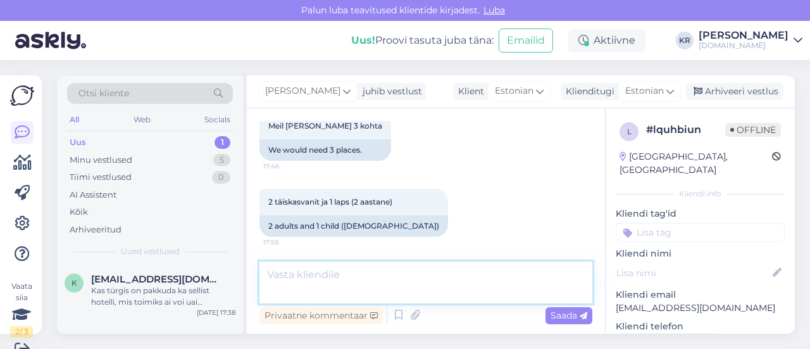
scroll to position [19, 0]
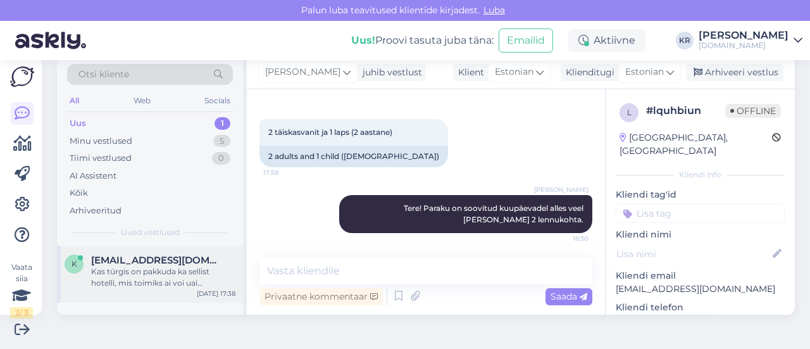
click at [190, 266] on div "Kas türgis on pakkuda ka sellist hotelli, mis toimiks ai voi uai kontseptsiooni…" at bounding box center [163, 277] width 144 height 23
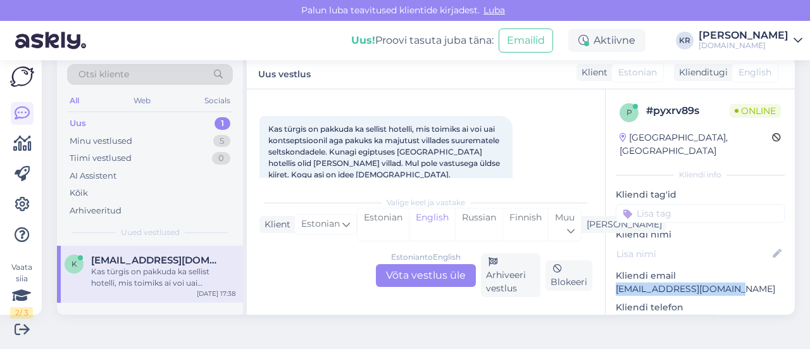
drag, startPoint x: 724, startPoint y: 272, endPoint x: 610, endPoint y: 271, distance: 113.9
copy p "[EMAIL_ADDRESS][DOMAIN_NAME]"
click at [148, 140] on div "Minu vestlused 5" at bounding box center [150, 141] width 166 height 18
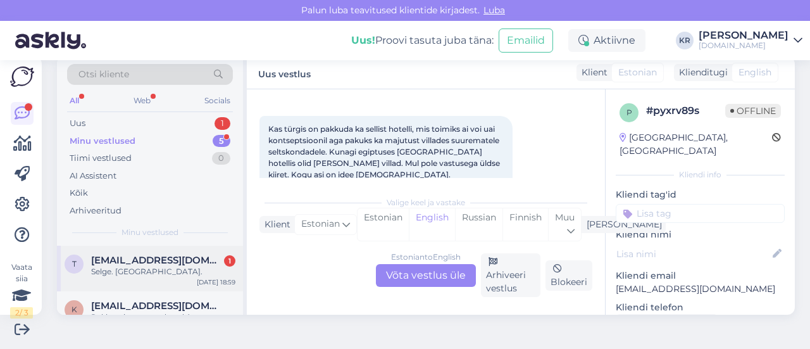
click at [152, 266] on div "Selge. [GEOGRAPHIC_DATA]." at bounding box center [163, 271] width 144 height 11
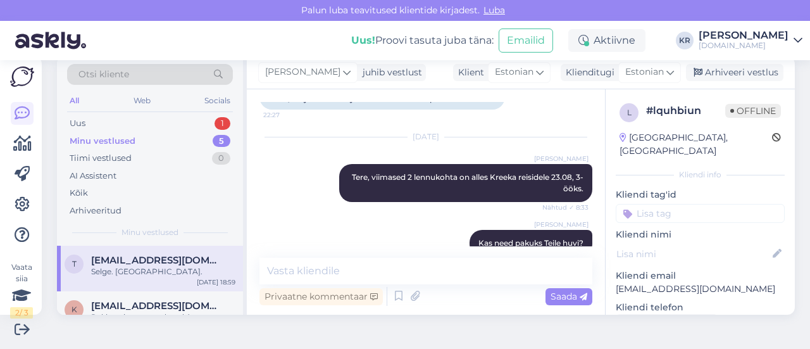
scroll to position [403, 0]
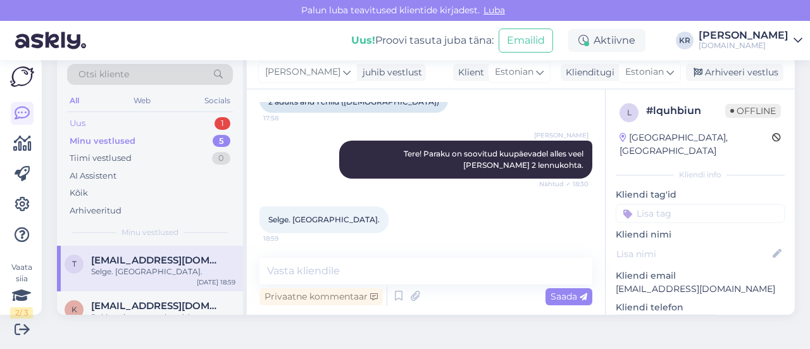
click at [169, 122] on div "Uus 1" at bounding box center [150, 124] width 166 height 18
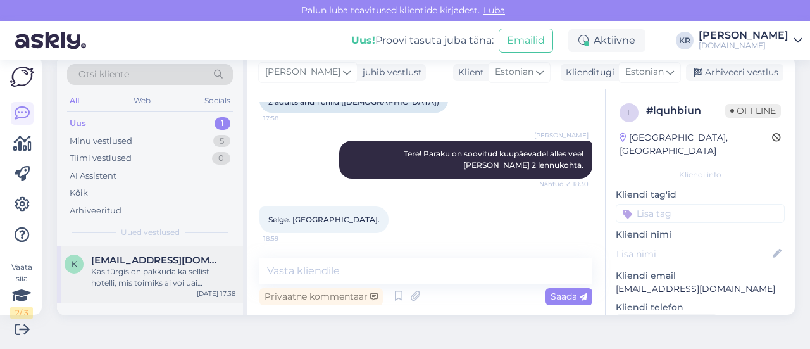
click at [177, 254] on span "[EMAIL_ADDRESS][DOMAIN_NAME]" at bounding box center [157, 259] width 132 height 11
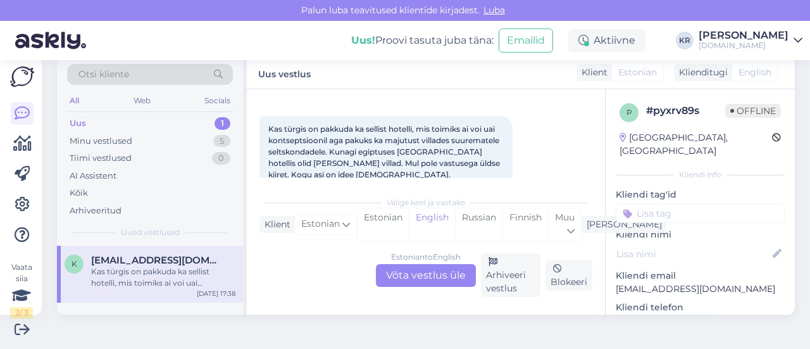
click at [421, 265] on div "Estonian to English Võta vestlus üle" at bounding box center [426, 275] width 100 height 23
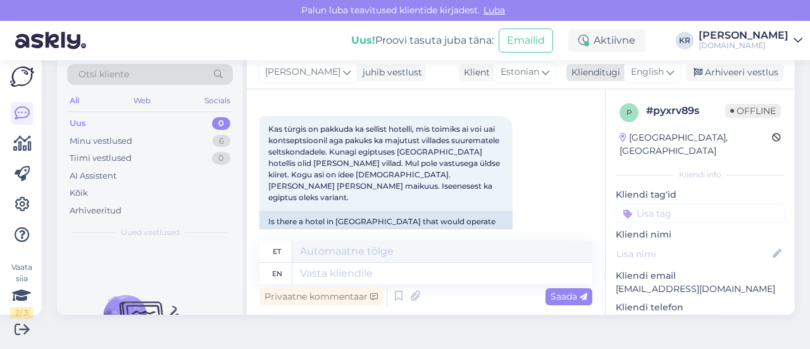
click at [641, 73] on span "English" at bounding box center [647, 72] width 33 height 14
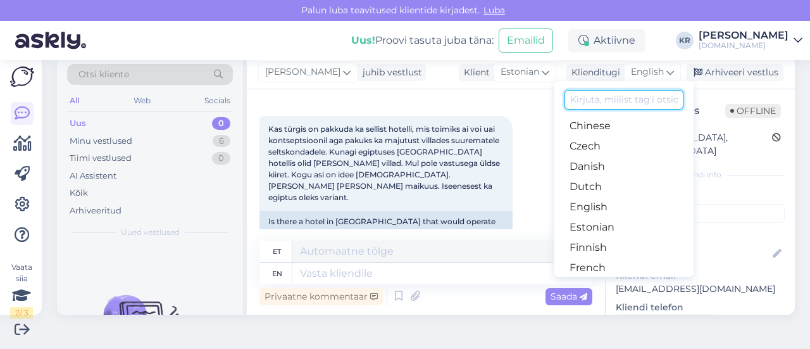
click at [606, 106] on input at bounding box center [623, 100] width 119 height 20
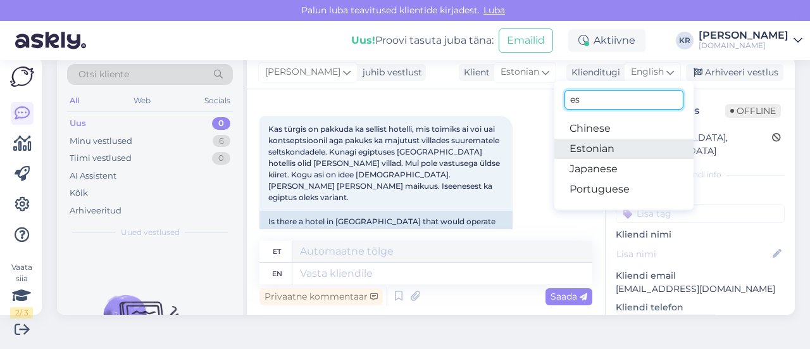
type input "es"
click at [596, 146] on link "Estonian" at bounding box center [623, 149] width 139 height 20
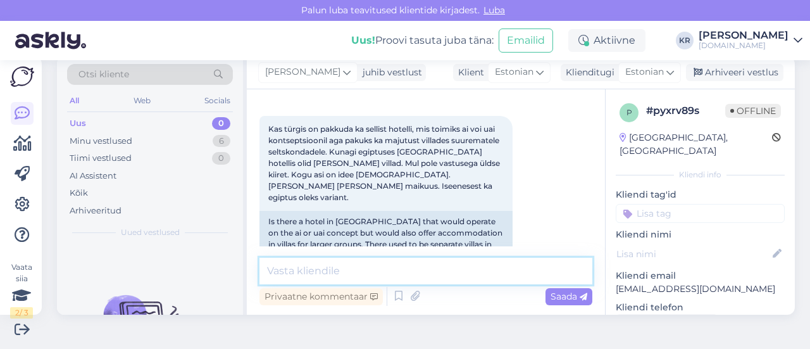
click at [373, 269] on textarea at bounding box center [425, 270] width 333 height 27
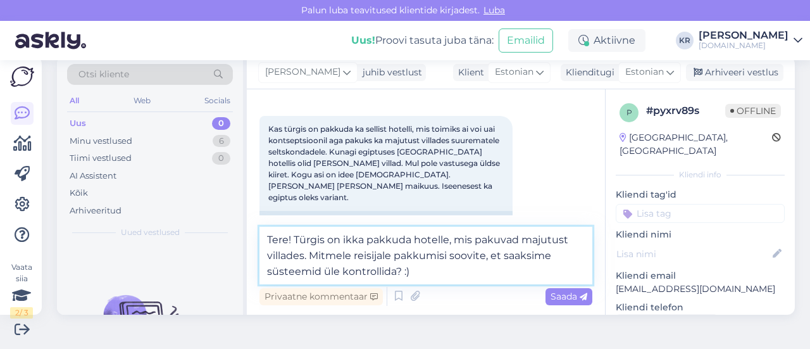
drag, startPoint x: 342, startPoint y: 273, endPoint x: 414, endPoint y: 271, distance: 71.5
click at [414, 271] on textarea "Tere! Türgis on ikka pakkuda hotelle, mis pakuvad majutust villades. Mitmele re…" at bounding box center [425, 255] width 333 height 58
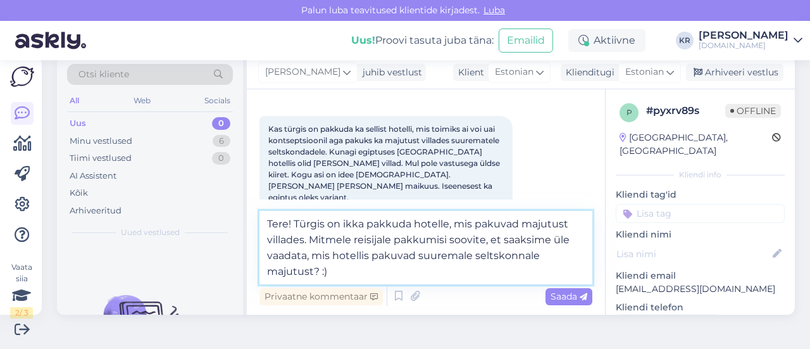
click at [266, 243] on textarea "Tere! Türgis on ikka pakkuda hotelle, mis pakuvad majutust villades. Mitmele re…" at bounding box center [425, 247] width 333 height 73
click at [388, 254] on textarea "Tere! Türgis on ikka pakkuda hotelle, mis pakuvad majutust ka villades. Mitmele…" at bounding box center [425, 247] width 333 height 73
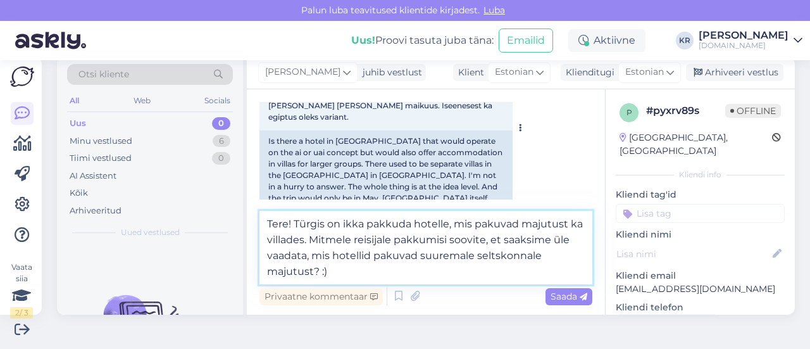
scroll to position [221, 0]
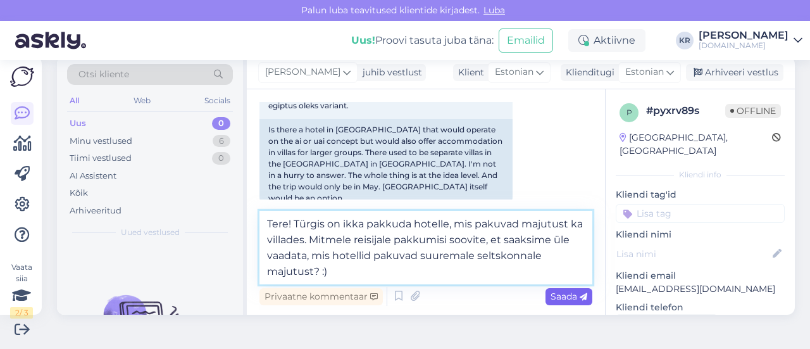
type textarea "Tere! Türgis on ikka pakkuda hotelle, mis pakuvad majutust ka villades. Mitmele…"
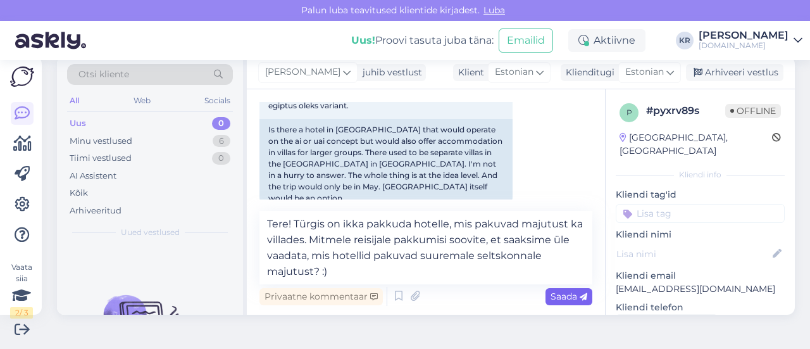
click at [564, 298] on span "Saada" at bounding box center [568, 295] width 37 height 11
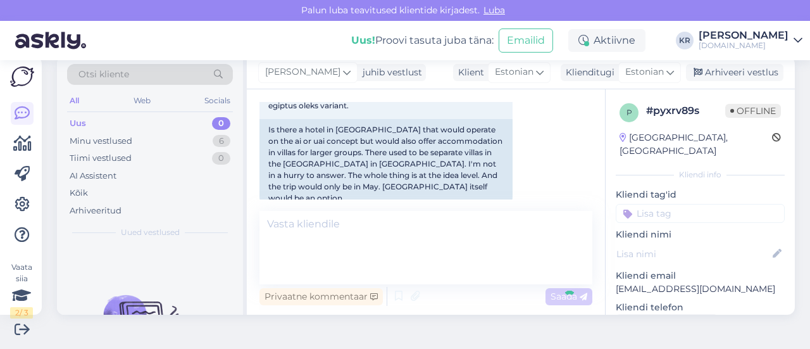
scroll to position [263, 0]
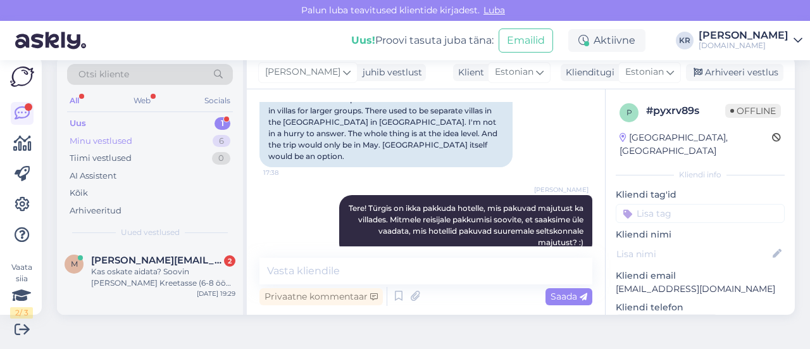
click at [165, 137] on div "Minu vestlused 6" at bounding box center [150, 141] width 166 height 18
click at [145, 139] on div "Minu vestlused 6" at bounding box center [150, 141] width 166 height 18
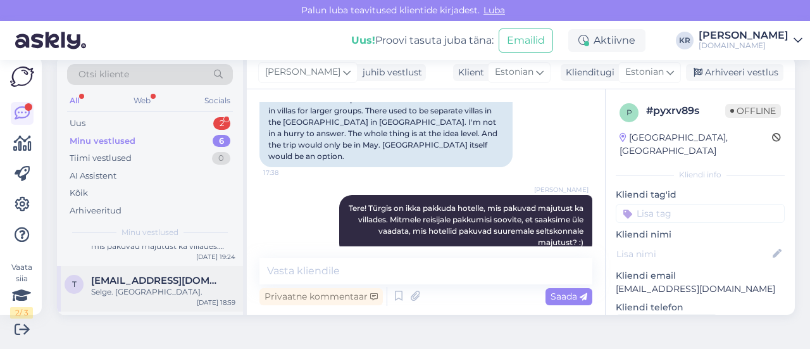
scroll to position [63, 0]
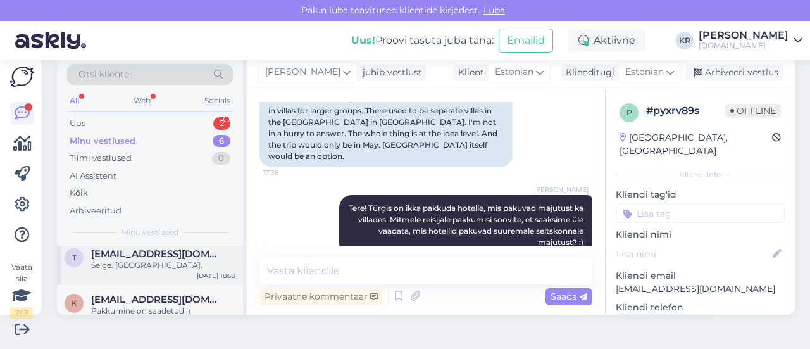
click at [185, 266] on div "Selge. [GEOGRAPHIC_DATA]." at bounding box center [163, 264] width 144 height 11
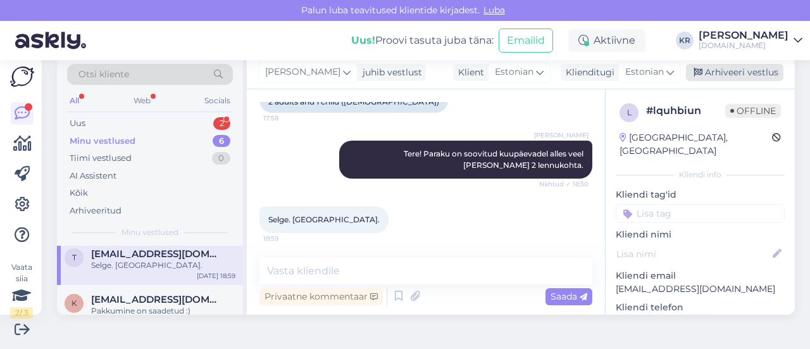
click at [715, 70] on div "Arhiveeri vestlus" at bounding box center [734, 72] width 97 height 17
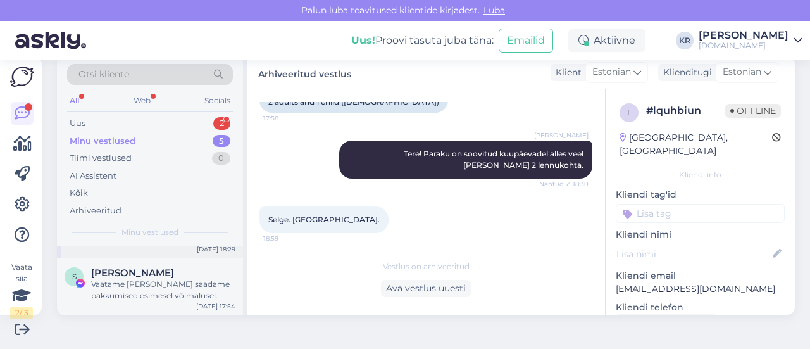
scroll to position [63, 0]
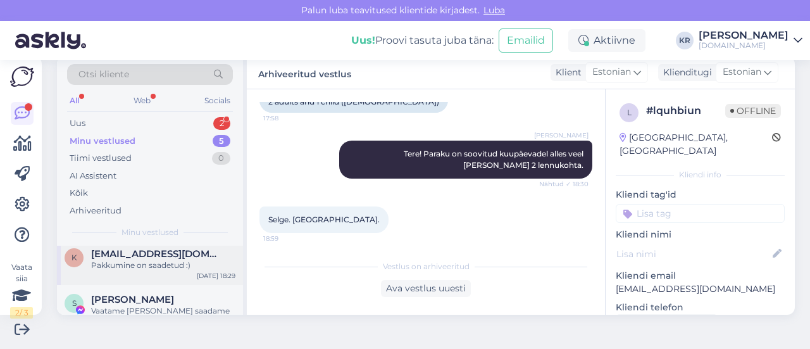
click at [156, 270] on div "k [EMAIL_ADDRESS][DOMAIN_NAME] Pakkumine on saadetud :) [DATE] 18:29" at bounding box center [150, 262] width 186 height 46
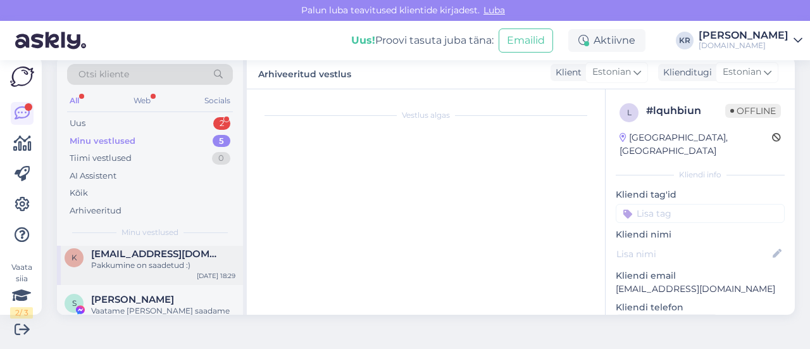
scroll to position [632, 0]
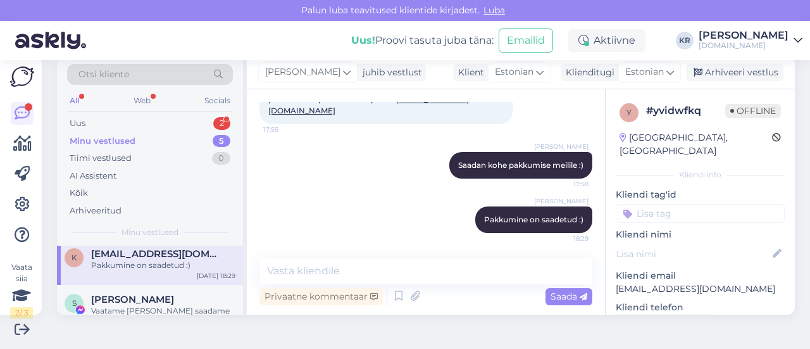
drag, startPoint x: 739, startPoint y: 69, endPoint x: 276, endPoint y: 216, distance: 485.2
click at [739, 68] on div "Arhiveeri vestlus" at bounding box center [734, 72] width 97 height 17
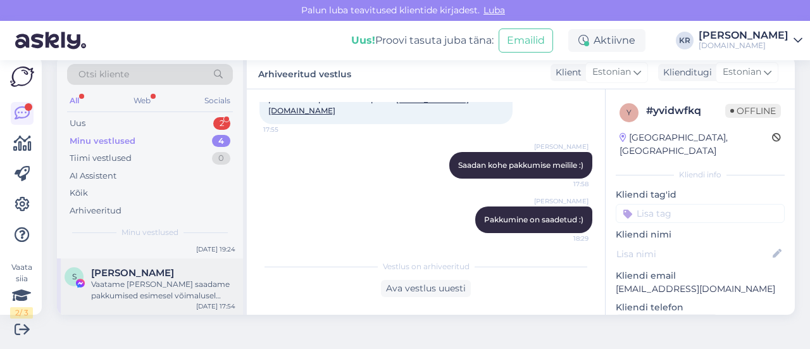
scroll to position [63, 0]
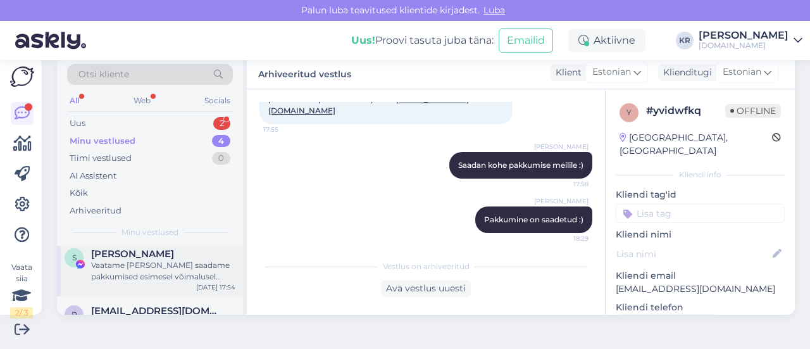
click at [170, 271] on div "Vaatame [PERSON_NAME] saadame pakkumised esimesel võimalusel meilile :)" at bounding box center [163, 270] width 144 height 23
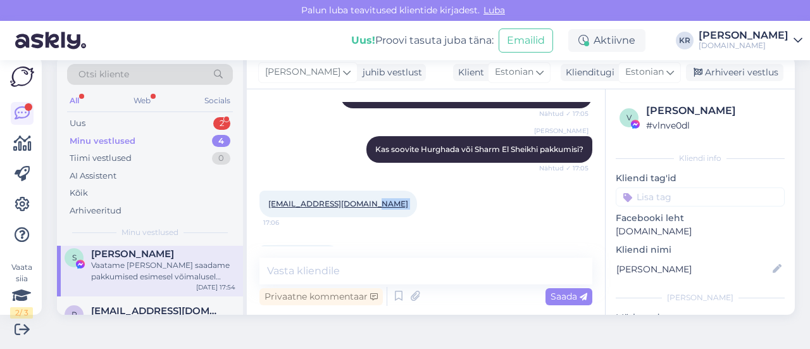
scroll to position [399, 0]
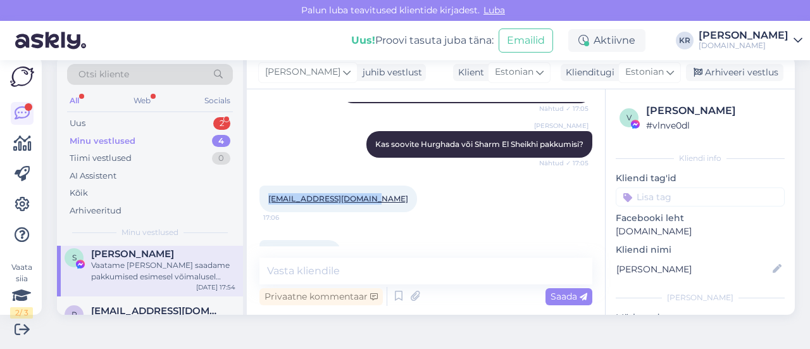
drag, startPoint x: 356, startPoint y: 230, endPoint x: 263, endPoint y: 213, distance: 93.8
click at [263, 212] on div "[EMAIL_ADDRESS][DOMAIN_NAME] 17:06" at bounding box center [338, 198] width 158 height 27
copy link "[EMAIL_ADDRESS][DOMAIN_NAME]"
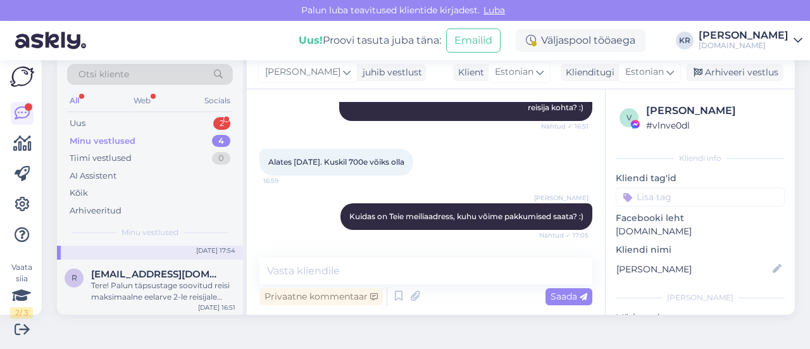
scroll to position [158, 0]
click at [164, 284] on div "Tere! Soovime oktoobri alguses Türki ([GEOGRAPHIC_DATA] või [GEOGRAPHIC_DATA] p…" at bounding box center [163, 290] width 144 height 23
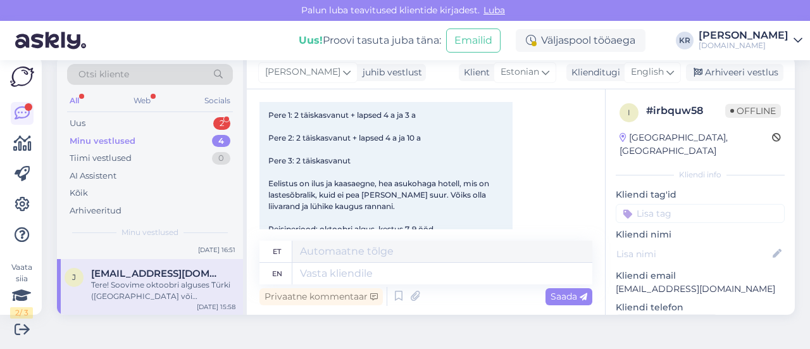
scroll to position [153, 0]
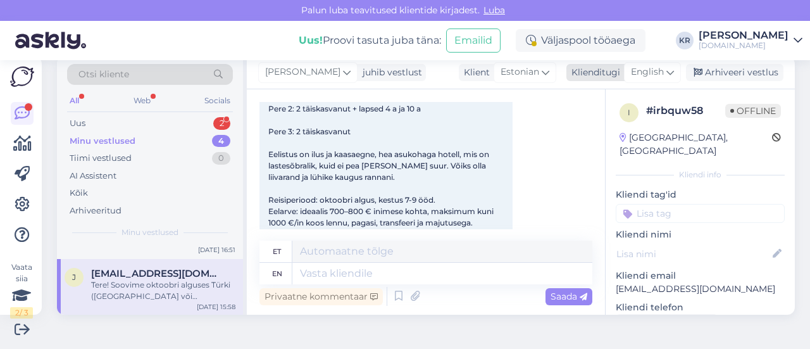
click at [655, 69] on span "English" at bounding box center [647, 72] width 33 height 14
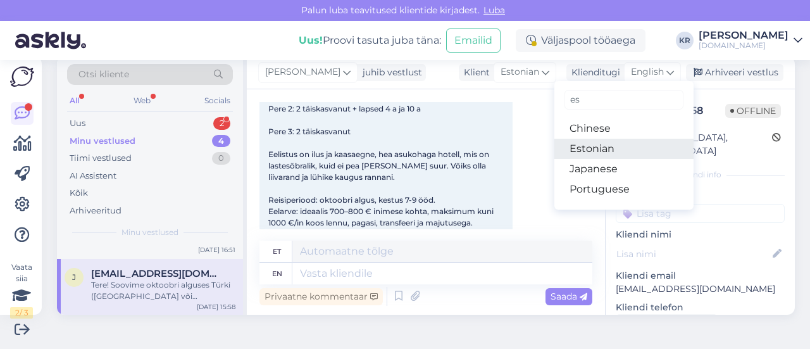
click at [620, 149] on link "Estonian" at bounding box center [623, 149] width 139 height 20
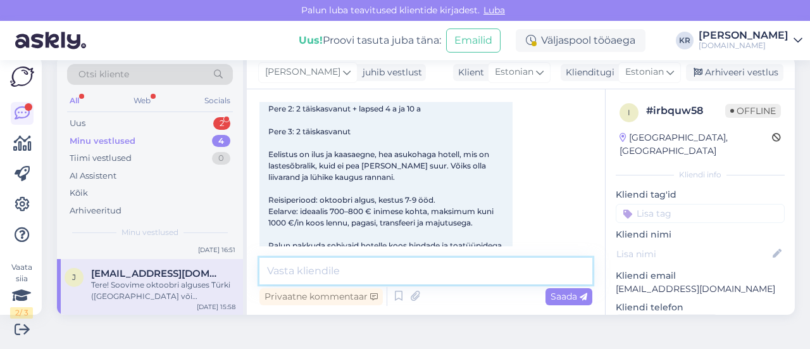
click at [335, 275] on textarea at bounding box center [425, 270] width 333 height 27
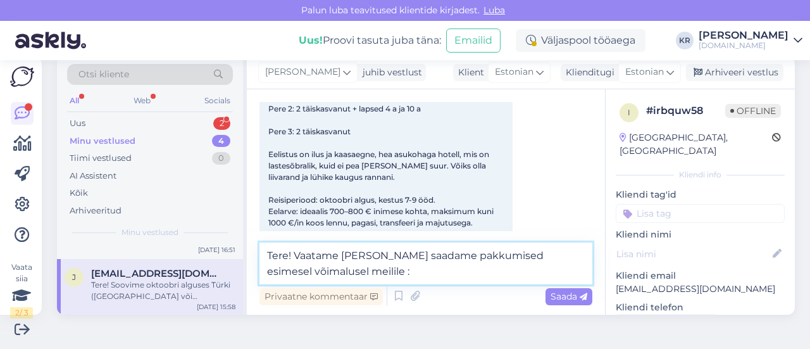
type textarea "Tere! Vaatame [PERSON_NAME] saadame pakkumised esimesel võimalusel meilile :)"
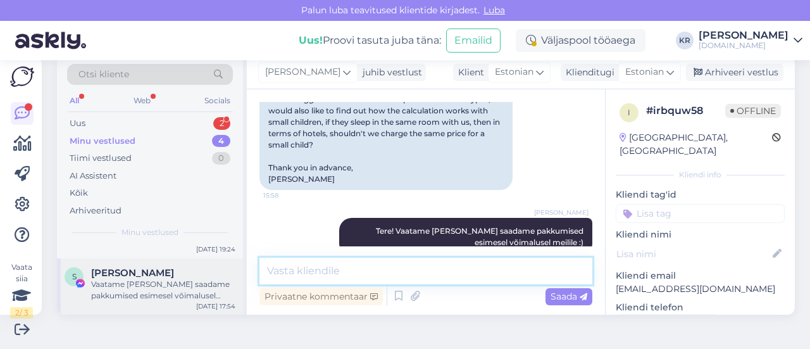
scroll to position [63, 0]
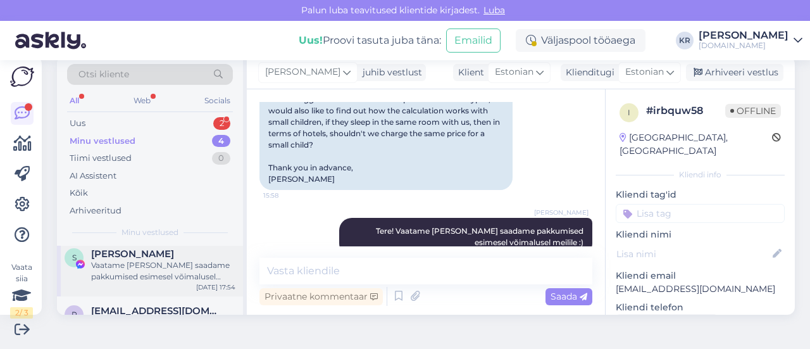
click at [146, 262] on div "Vaatame [PERSON_NAME] saadame pakkumised esimesel võimalusel meilile :)" at bounding box center [163, 270] width 144 height 23
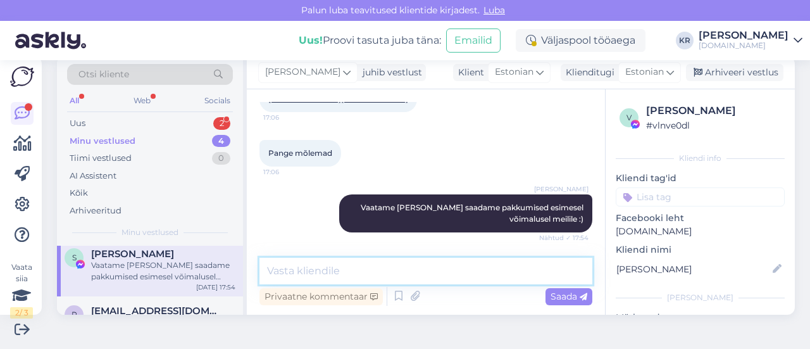
click at [358, 262] on textarea at bounding box center [425, 270] width 333 height 27
type textarea "Pakkumised on saadetud Teile meilile :)"
click at [499, 274] on textarea "Pakkumised on saadetud Teile meilile :)" at bounding box center [425, 270] width 333 height 27
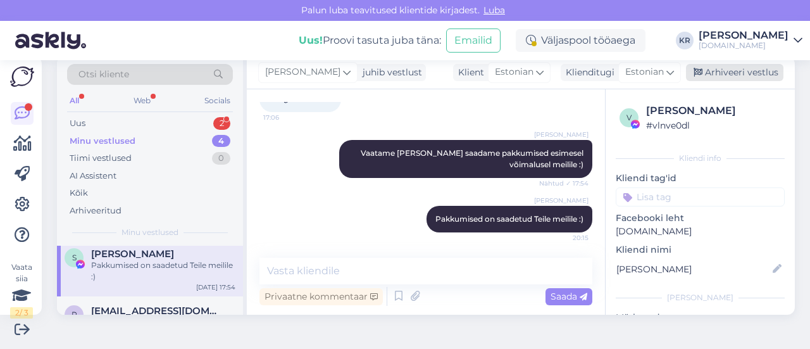
click at [706, 75] on div "Arhiveeri vestlus" at bounding box center [734, 72] width 97 height 17
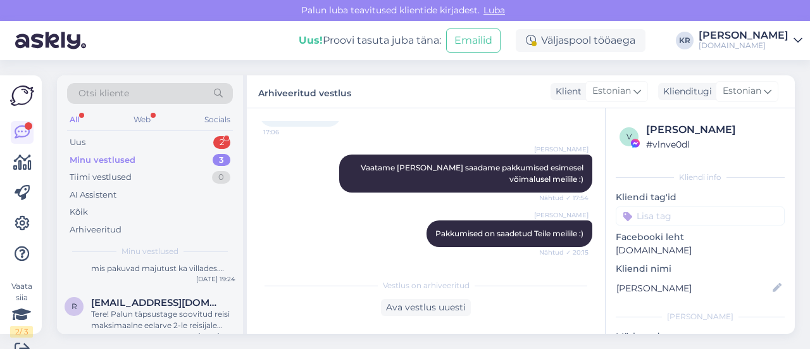
scroll to position [91, 0]
click at [144, 293] on div "r [EMAIL_ADDRESS][DOMAIN_NAME] Tere! Palun täpsustage soovitud reisi maksimaaln…" at bounding box center [150, 315] width 186 height 57
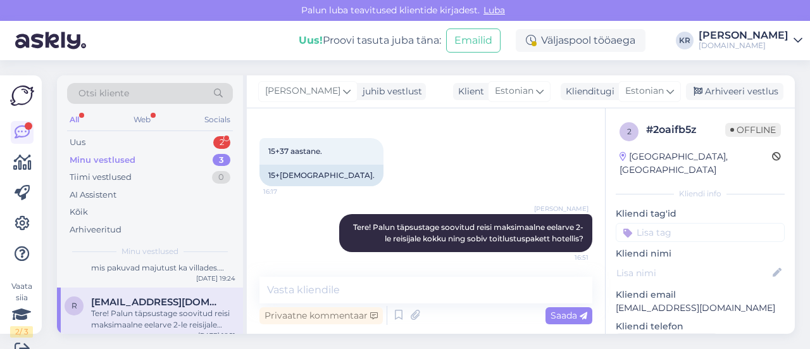
scroll to position [19, 0]
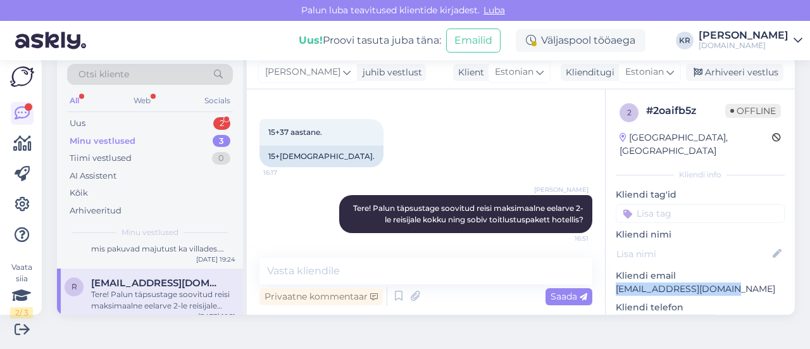
drag, startPoint x: 716, startPoint y: 275, endPoint x: 602, endPoint y: 275, distance: 113.9
copy p "[EMAIL_ADDRESS][DOMAIN_NAME]"
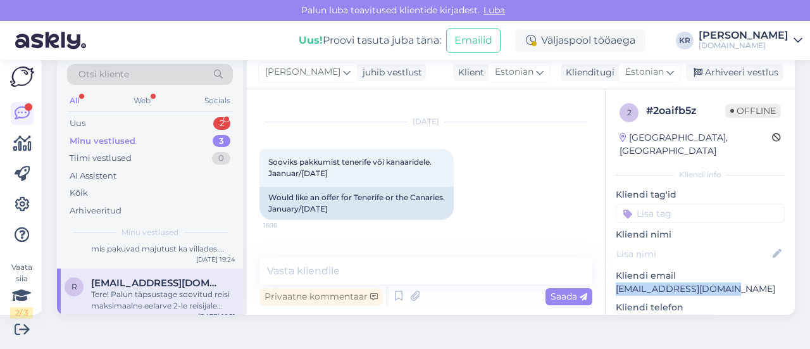
scroll to position [31, 0]
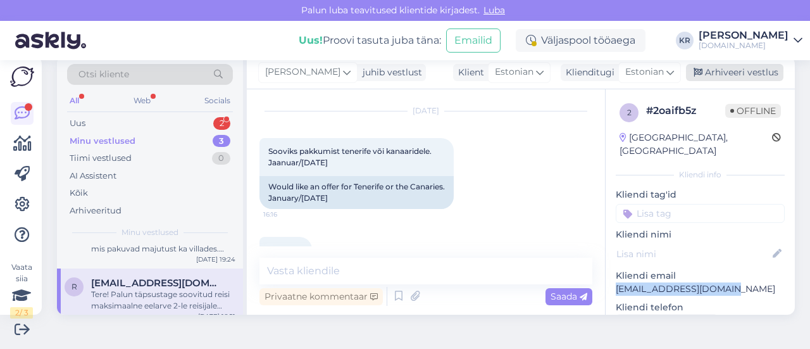
click at [690, 78] on div "Arhiveeri vestlus" at bounding box center [734, 72] width 97 height 17
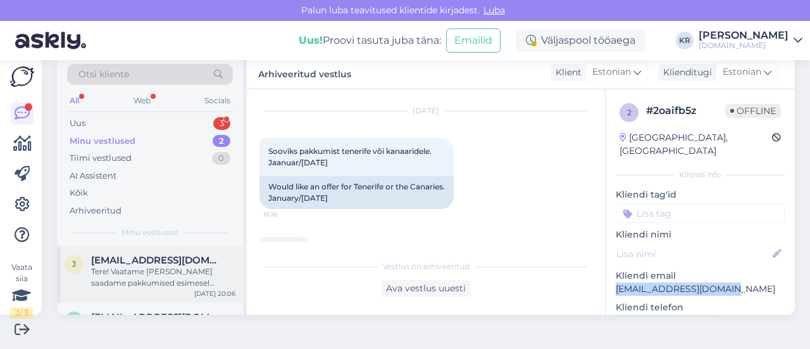
scroll to position [44, 0]
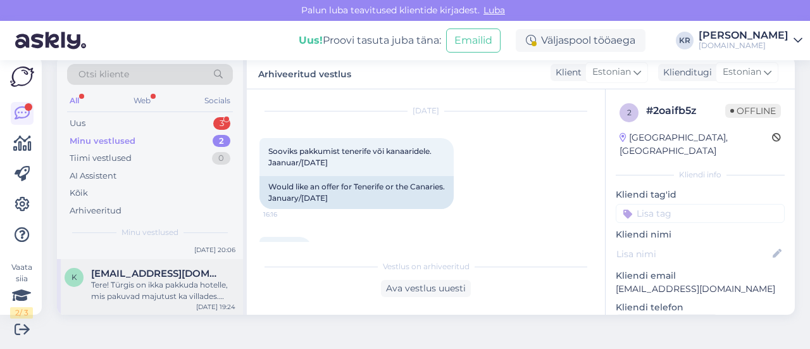
click at [163, 283] on div "Tere! Türgis on ikka pakkuda hotelle, mis pakuvad majutust ka villades. Mitmele…" at bounding box center [163, 290] width 144 height 23
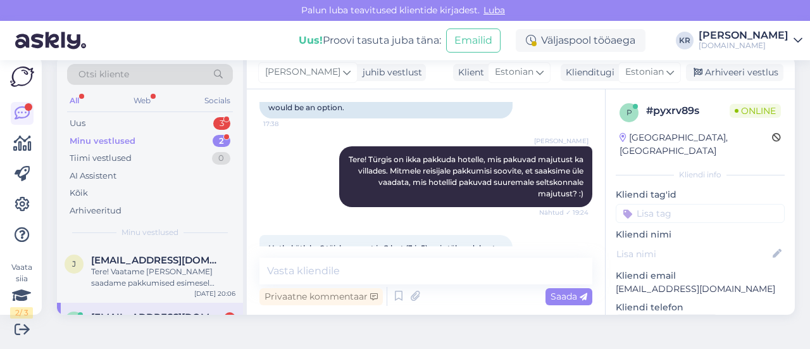
scroll to position [328, 0]
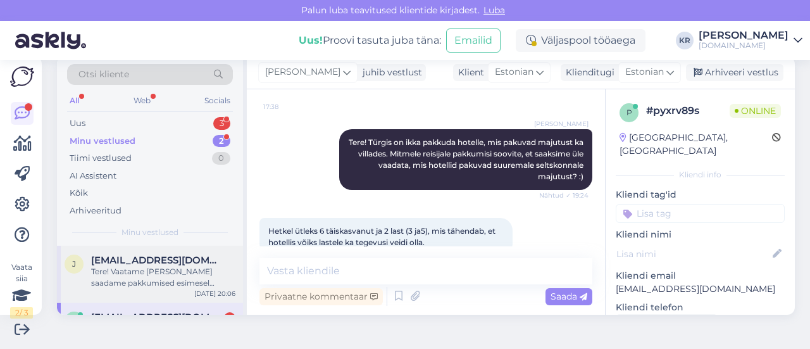
click at [190, 284] on div "Tere! Vaatame [PERSON_NAME] saadame pakkumised esimesel võimalusel meilile :)" at bounding box center [163, 277] width 144 height 23
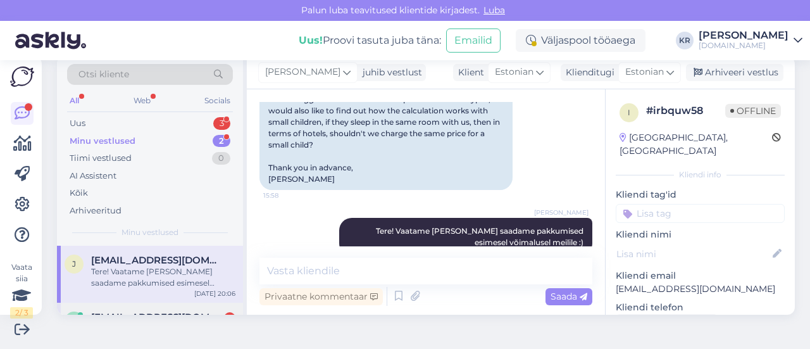
click at [183, 304] on div "k [EMAIL_ADDRESS][DOMAIN_NAME] 1 Hetkel ütleks 6 täiskasvanut ja 2 last (3 ja5)…" at bounding box center [150, 330] width 186 height 57
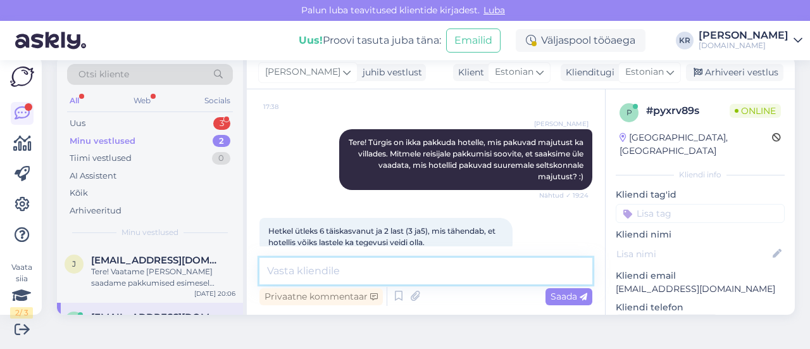
click at [338, 265] on textarea at bounding box center [425, 270] width 333 height 27
type textarea "p"
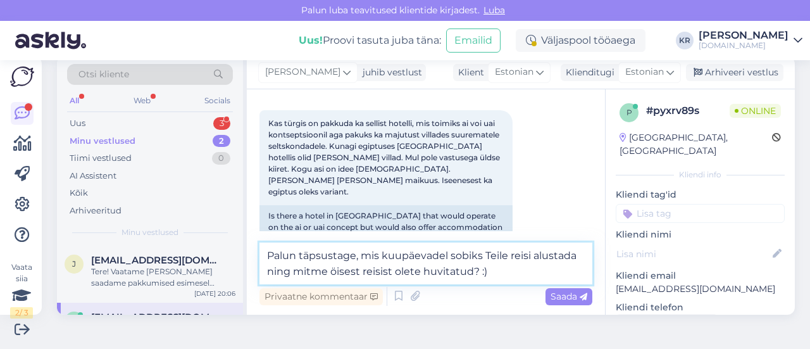
scroll to position [344, 0]
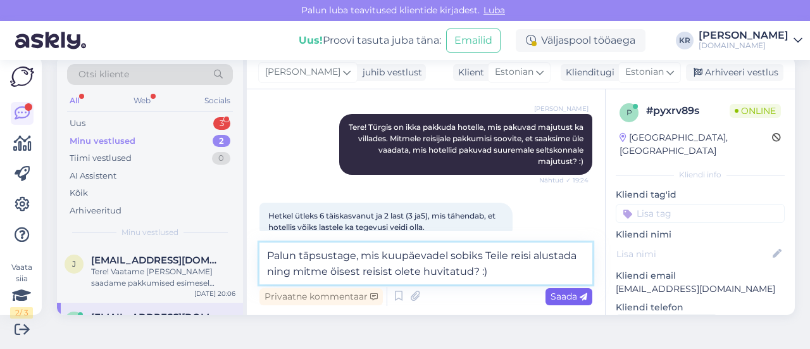
type textarea "Palun täpsustage, mis kuupäevadel sobiks Teile reisi alustada ning mitme öisest…"
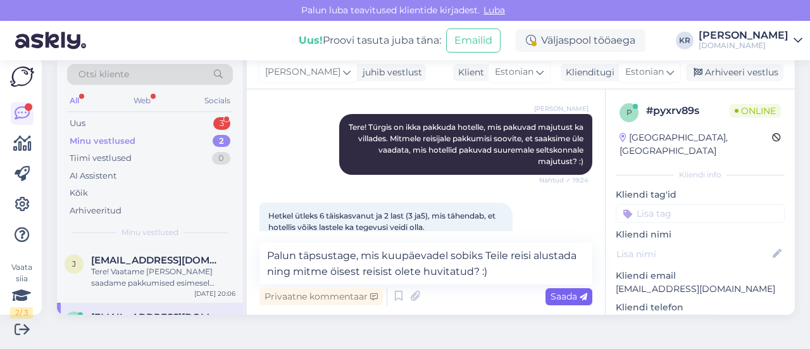
click at [550, 299] on span "Saada" at bounding box center [568, 295] width 37 height 11
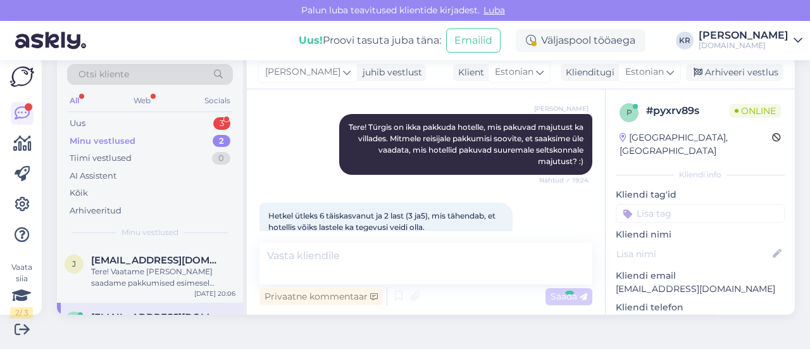
scroll to position [394, 0]
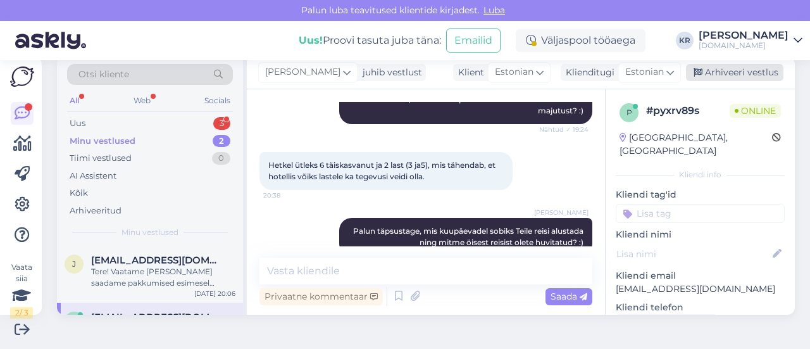
click at [712, 70] on div "Arhiveeri vestlus" at bounding box center [734, 72] width 97 height 17
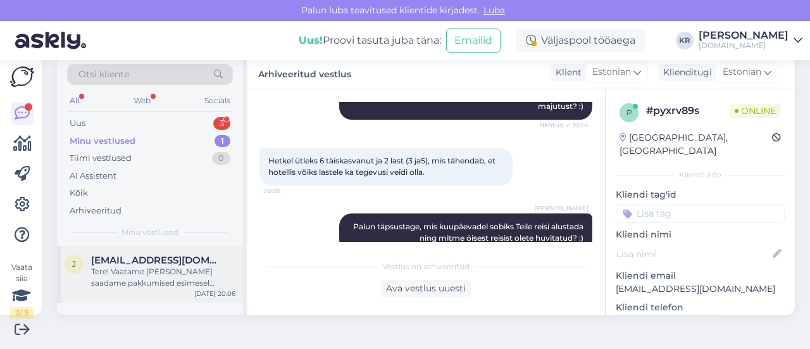
click at [190, 270] on div "Tere! Vaatame [PERSON_NAME] saadame pakkumised esimesel võimalusel meilile :)" at bounding box center [163, 277] width 144 height 23
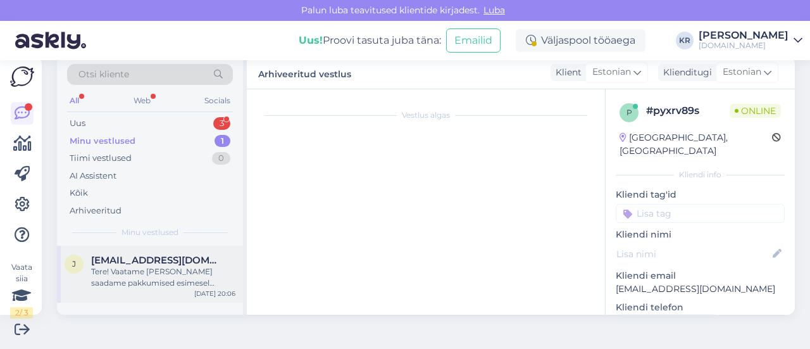
scroll to position [642, 0]
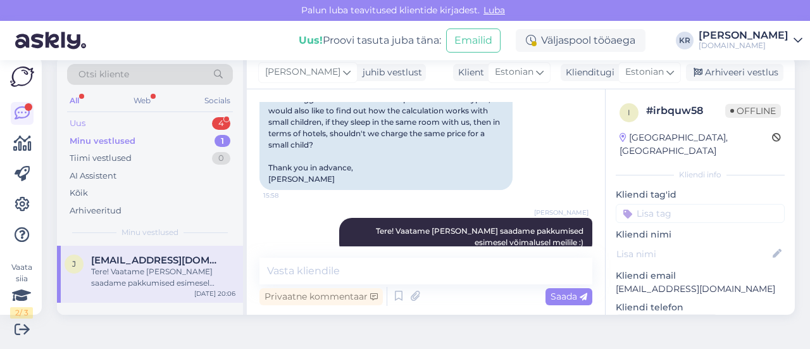
click at [140, 118] on div "Uus 4" at bounding box center [150, 124] width 166 height 18
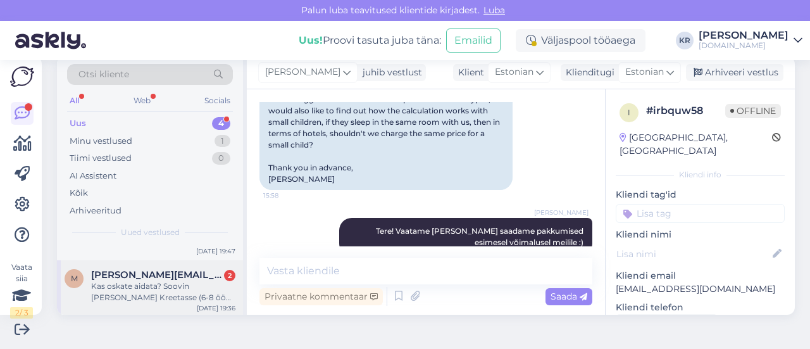
scroll to position [0, 0]
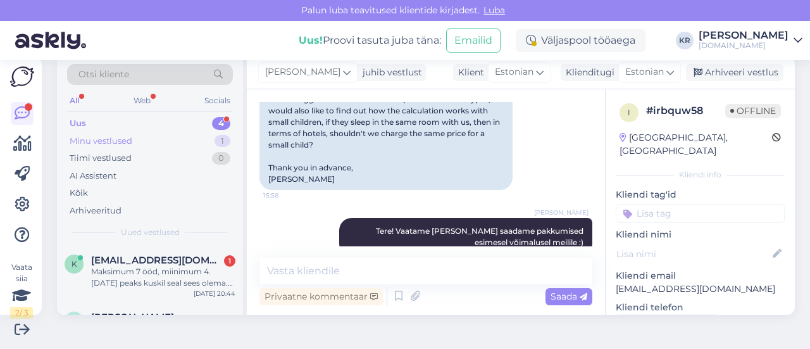
click at [151, 141] on div "Minu vestlused 1" at bounding box center [150, 141] width 166 height 18
